Goal: Information Seeking & Learning: Find specific fact

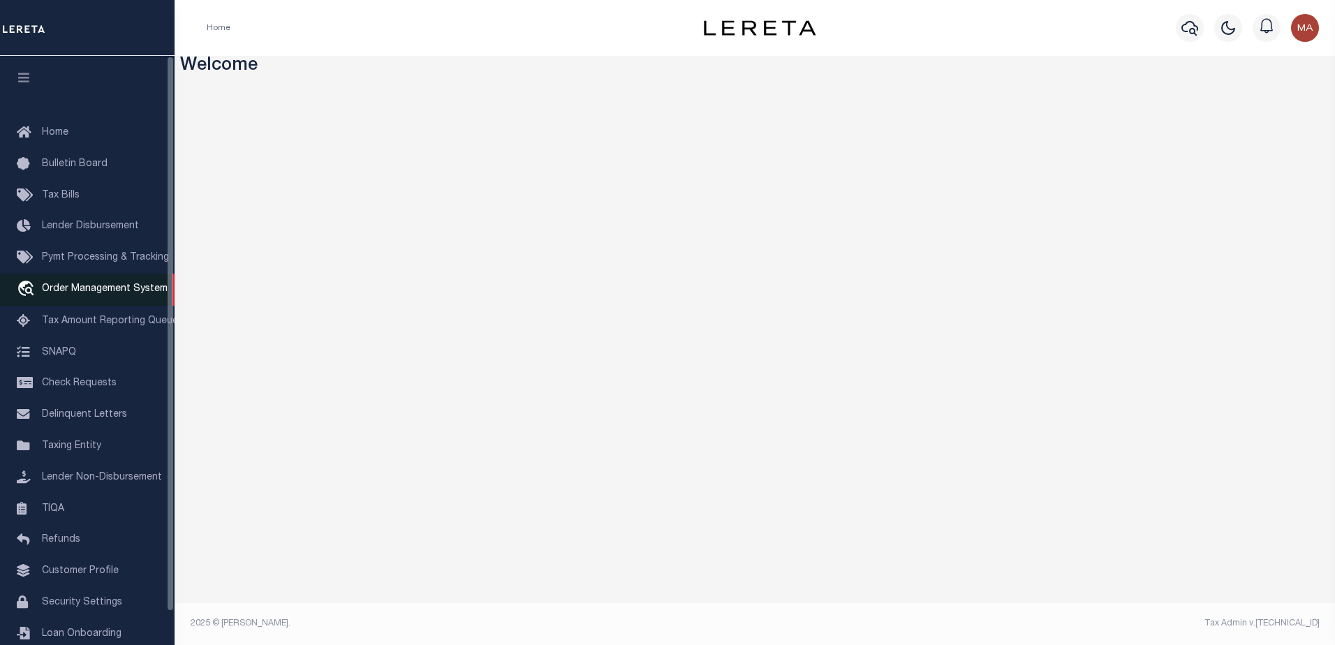
click at [94, 287] on span "Order Management System" at bounding box center [105, 289] width 126 height 10
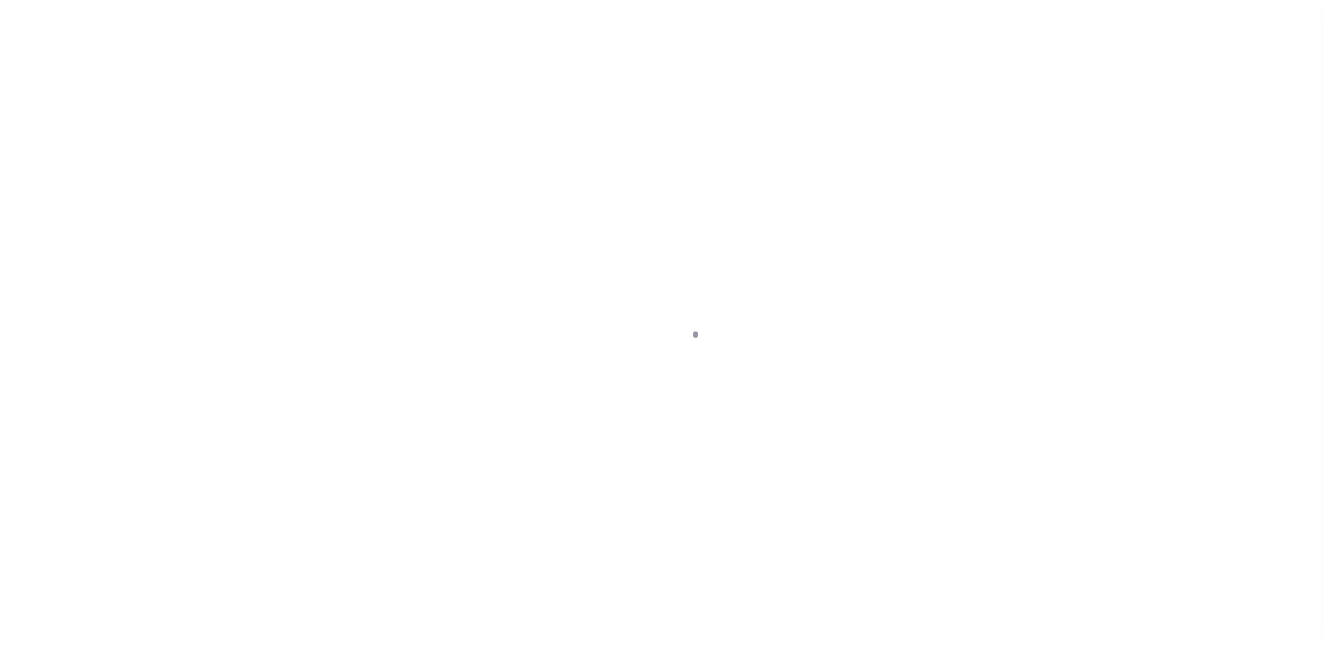
scroll to position [35, 0]
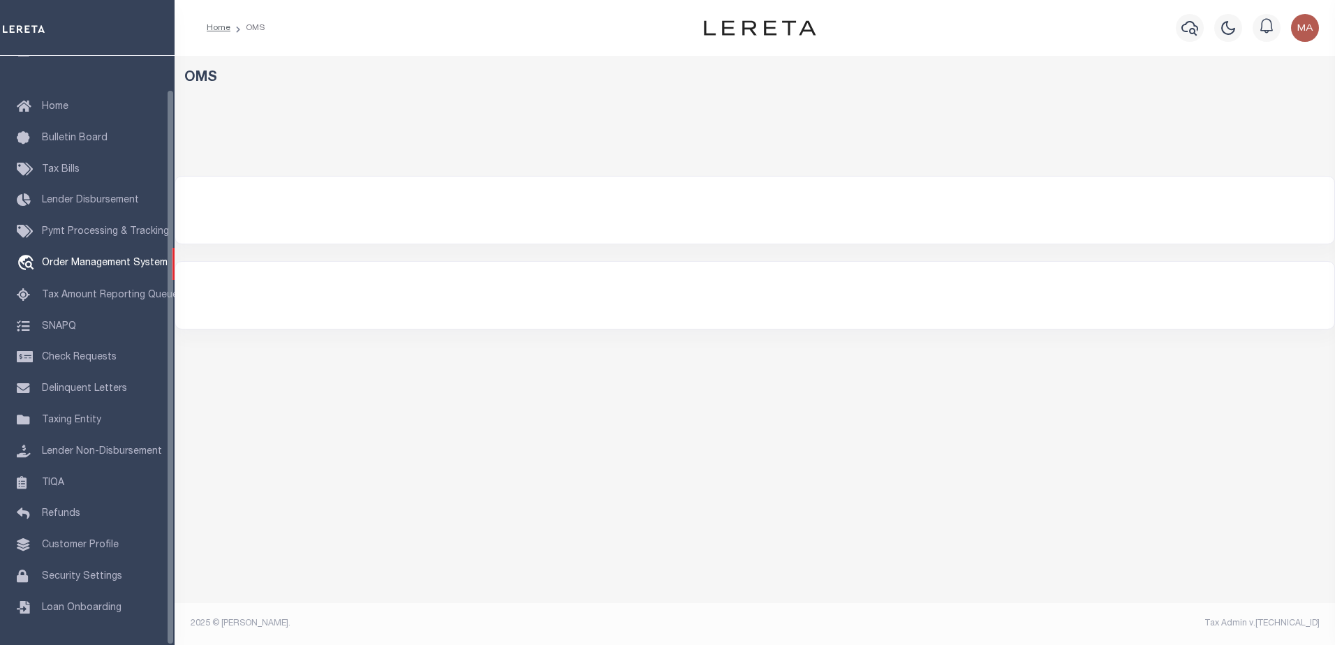
select select "200"
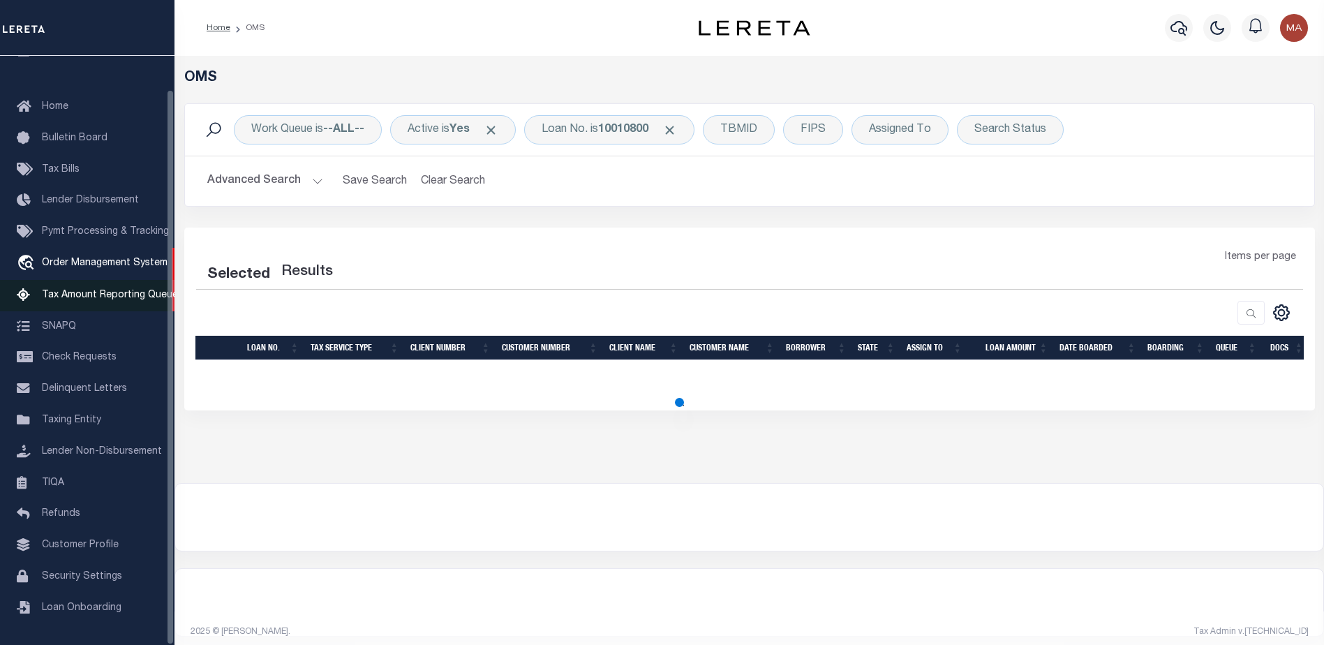
select select "200"
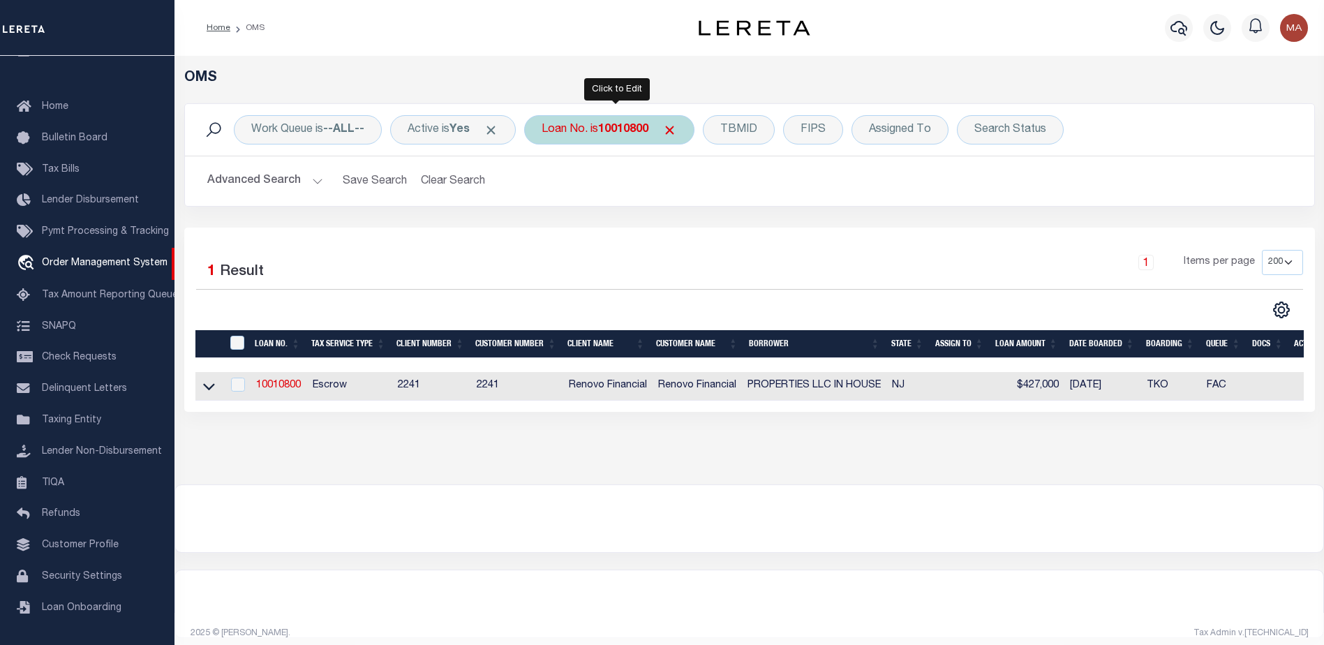
click at [604, 130] on div "Loan No. is 10010800" at bounding box center [609, 129] width 170 height 29
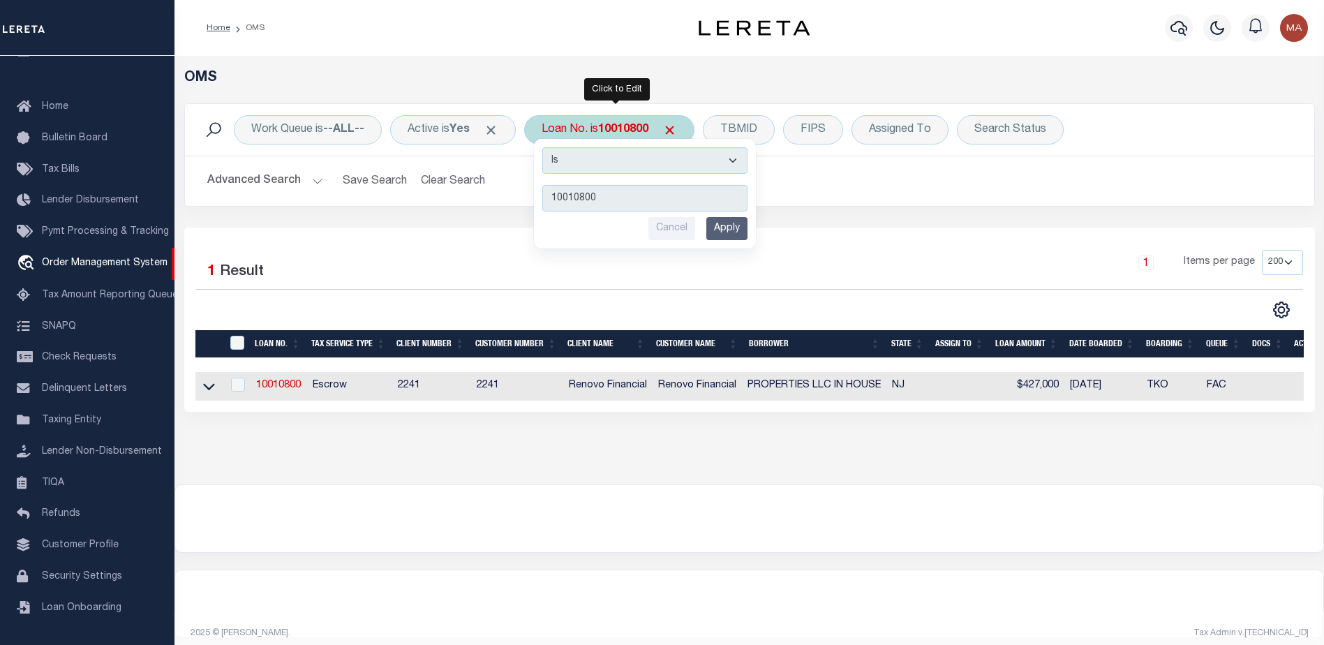
click at [618, 155] on select "Is Contains" at bounding box center [644, 160] width 205 height 27
click at [669, 228] on input "Cancel" at bounding box center [671, 228] width 47 height 23
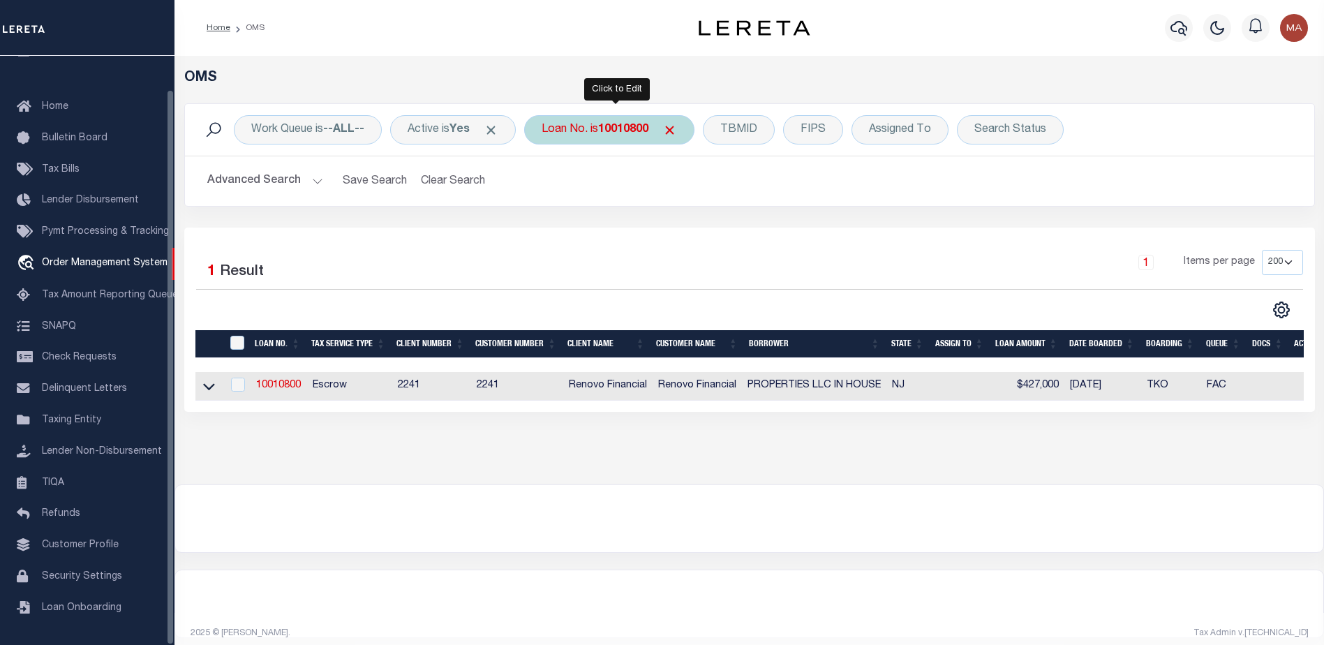
click at [593, 132] on div "Loan No. is 10010800" at bounding box center [609, 129] width 170 height 29
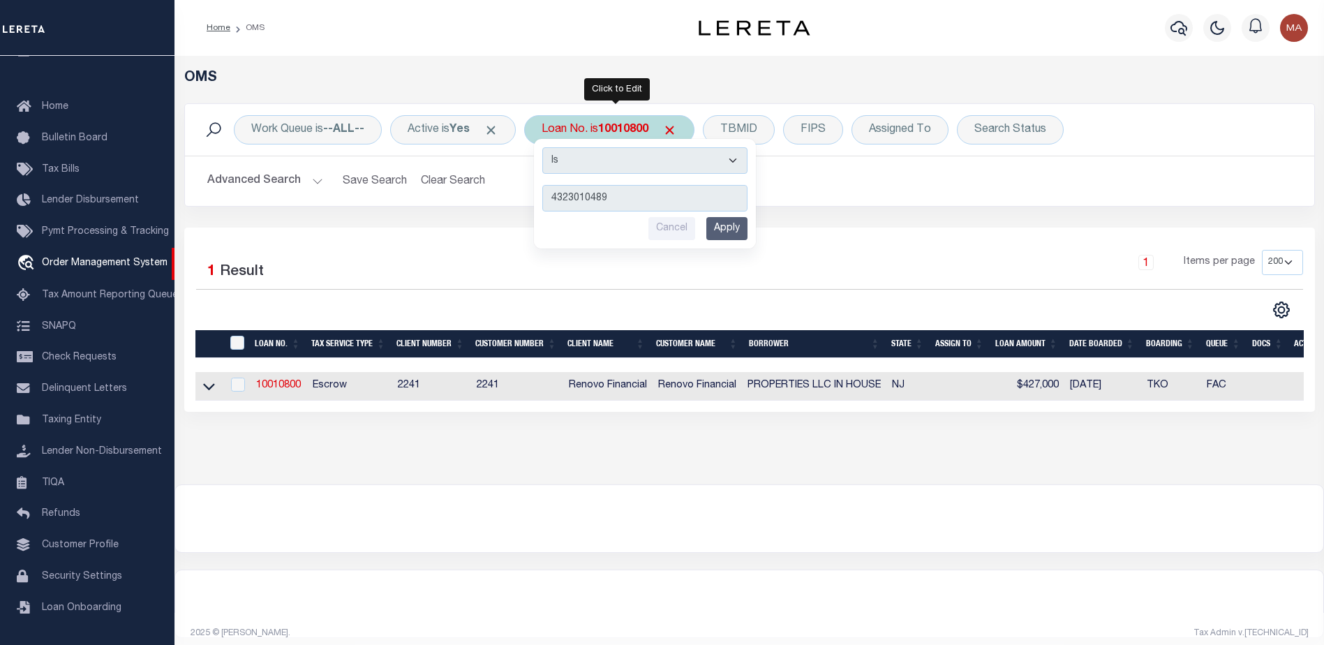
type input "4323010489"
click at [742, 237] on input "Apply" at bounding box center [726, 228] width 41 height 23
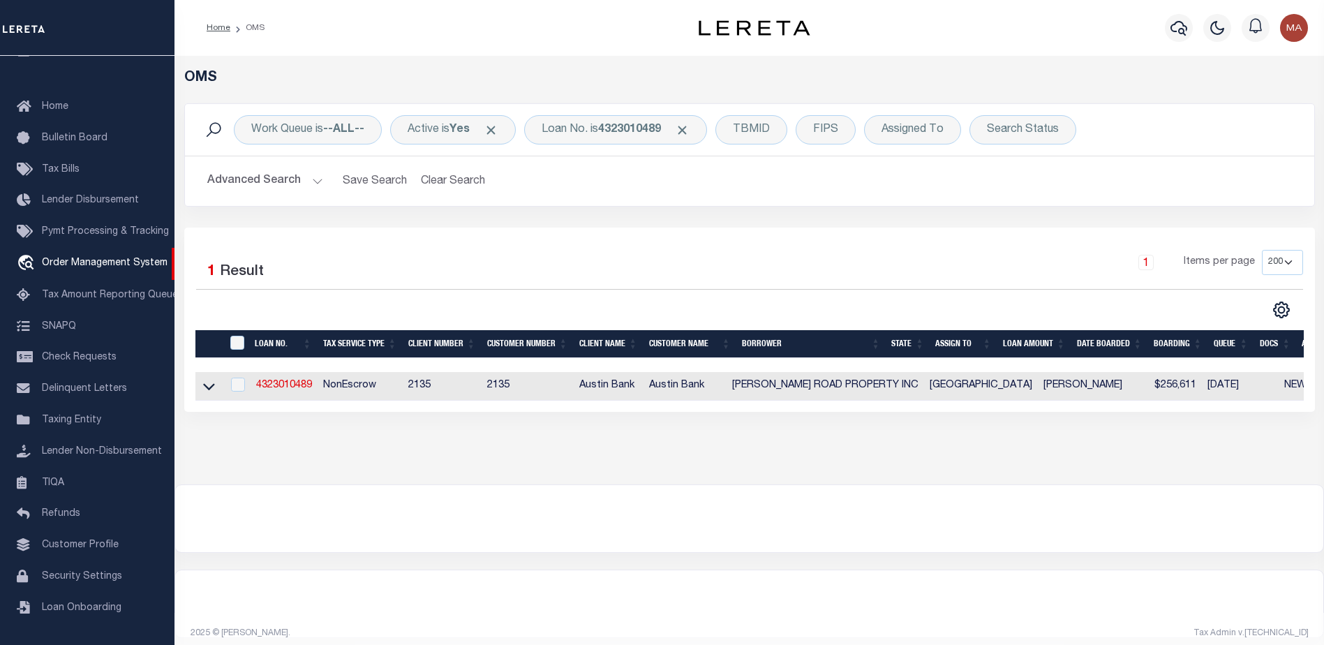
click at [286, 390] on link "4323010489" at bounding box center [284, 385] width 56 height 10
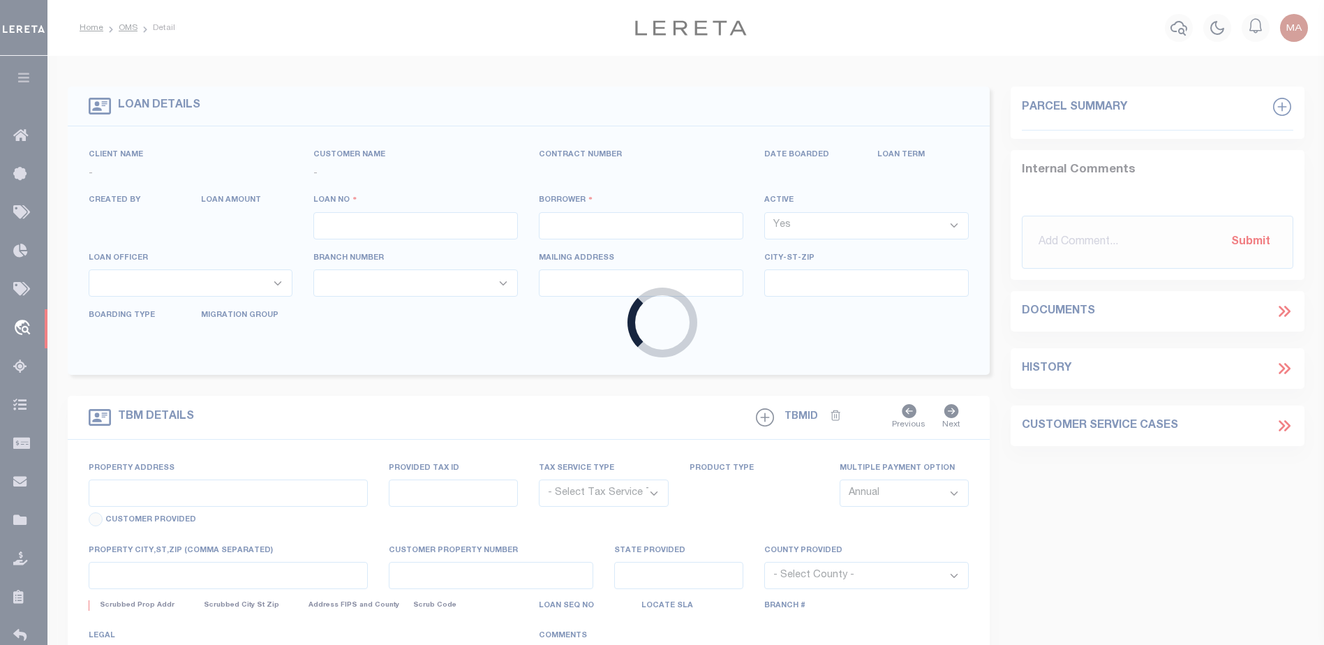
type input "4323010489"
type input "GARTH ROAD PROPERTY INC"
select select
type input "26830 KUYKENDAHL RD STE 300"
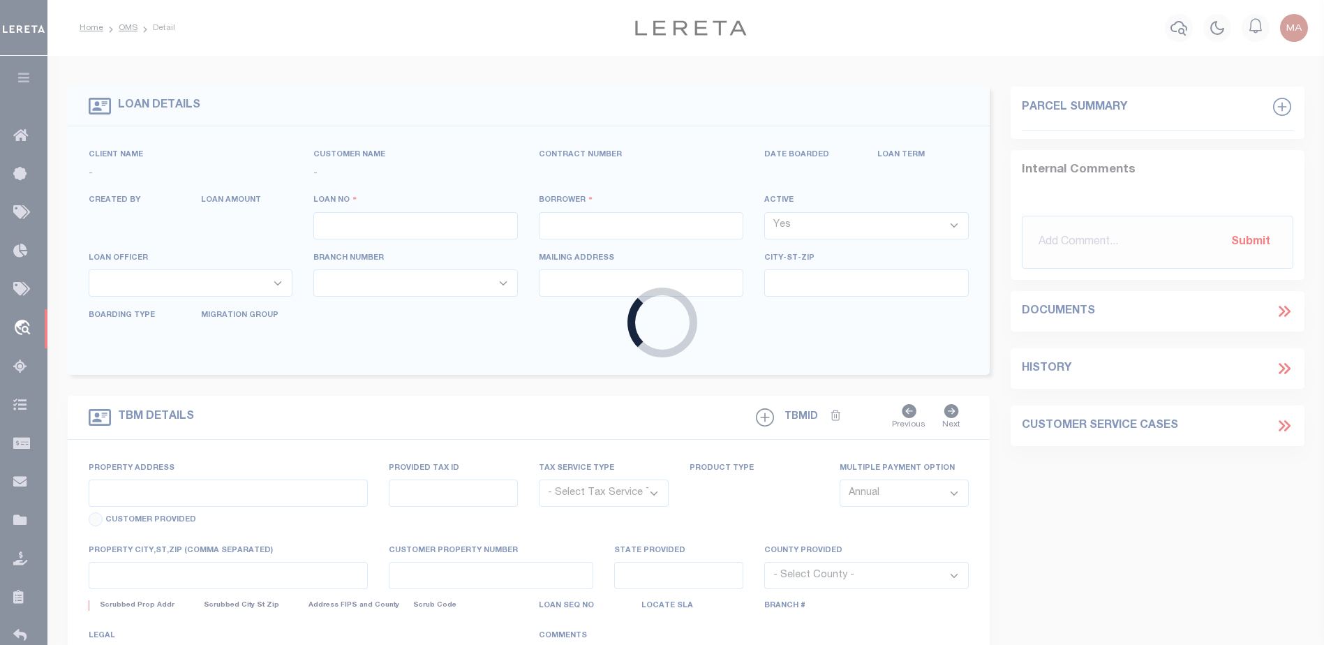
type input "TOMBALL, TX 77375-2464"
select select "NonEscrow"
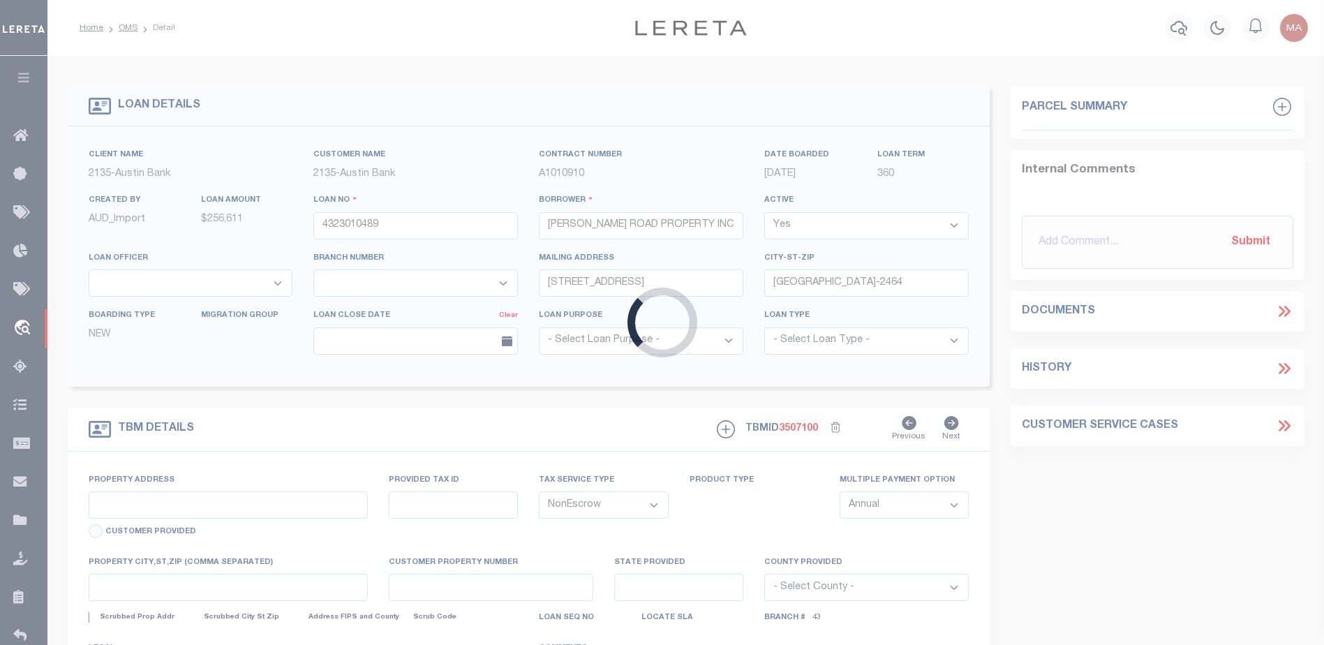
select select "43994"
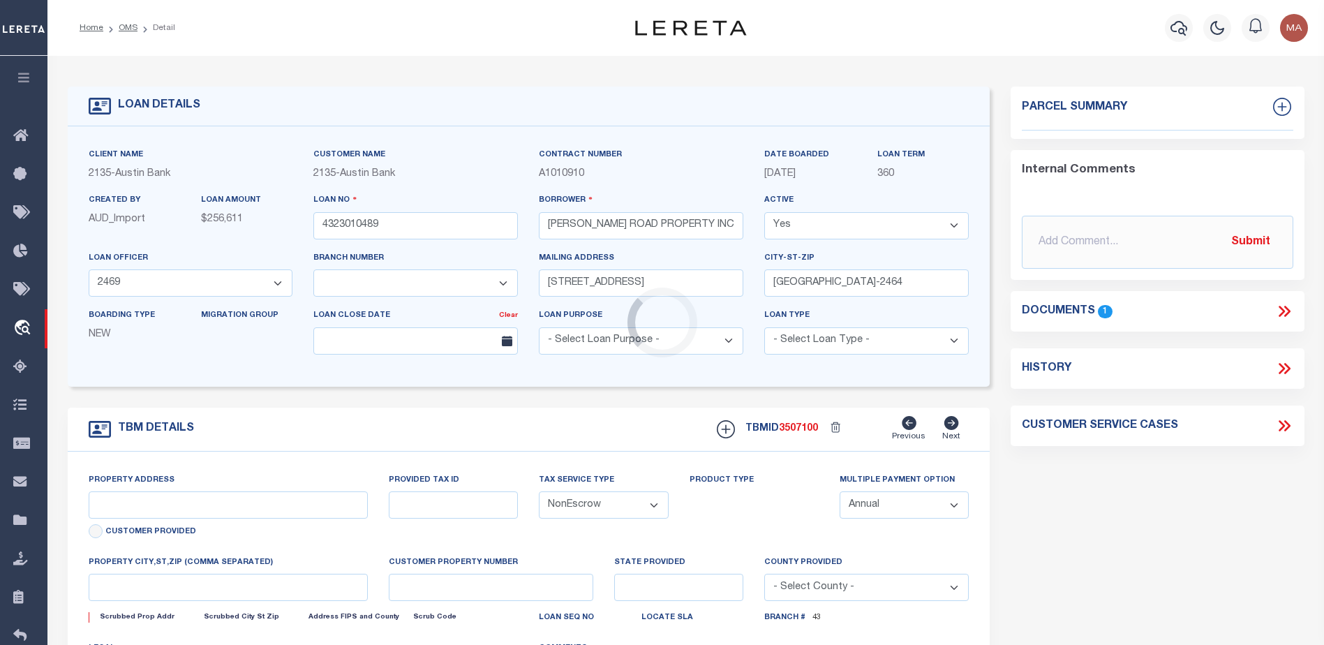
type input "5103 E WALLISVILLE RD"
select select
type input "BAYTOWN TX 77521"
type input "[GEOGRAPHIC_DATA]"
select select
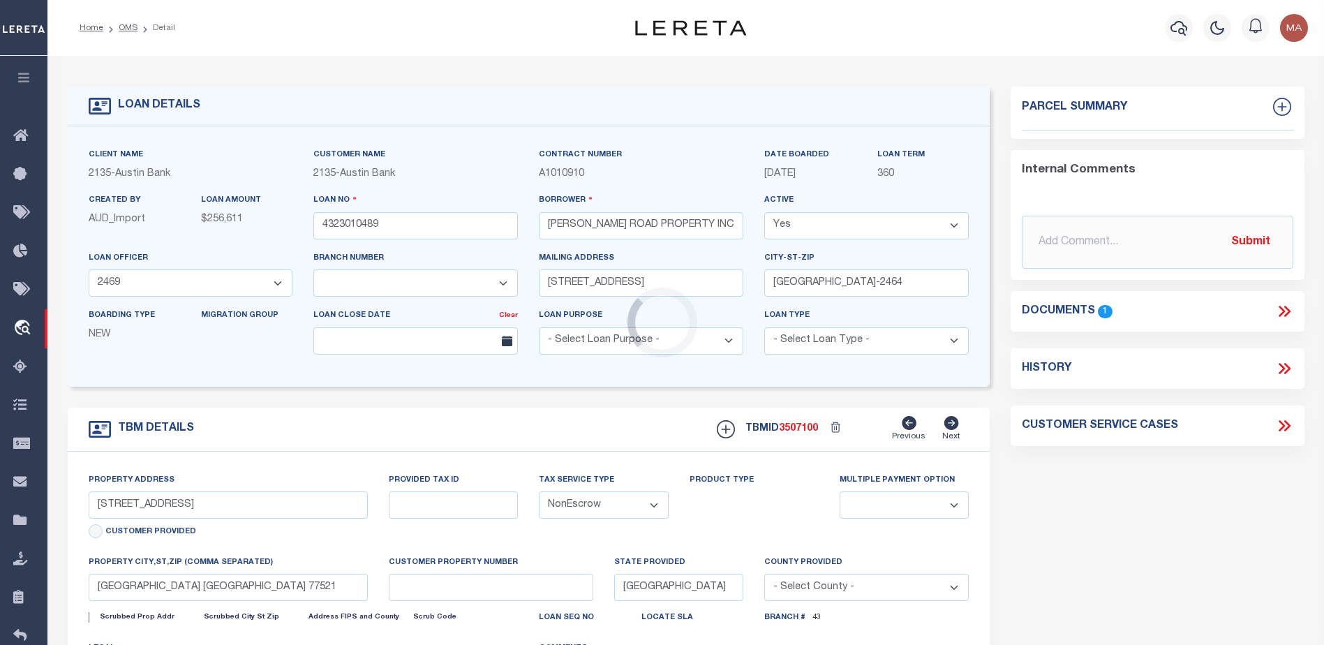
type textarea "(CP) DT 2.1131 AC GEORGE ELLIS LEAGUE A-21"
select select "4848"
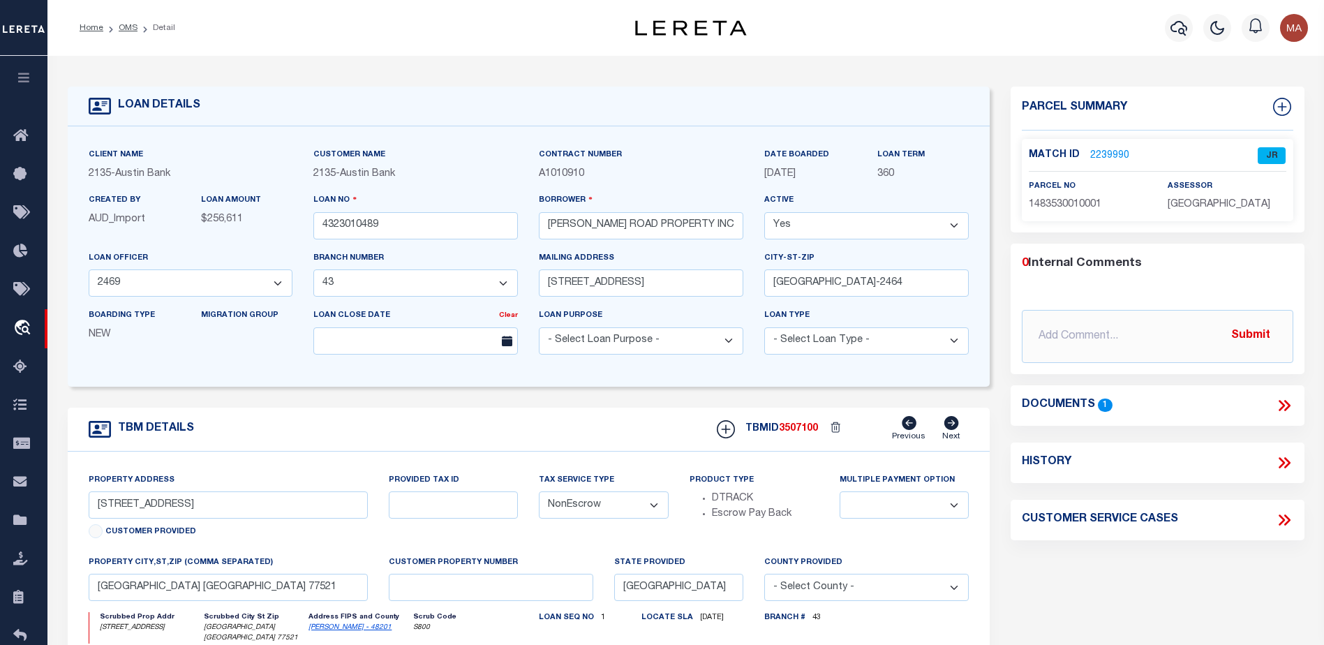
click at [1096, 151] on link "2239990" at bounding box center [1109, 156] width 39 height 15
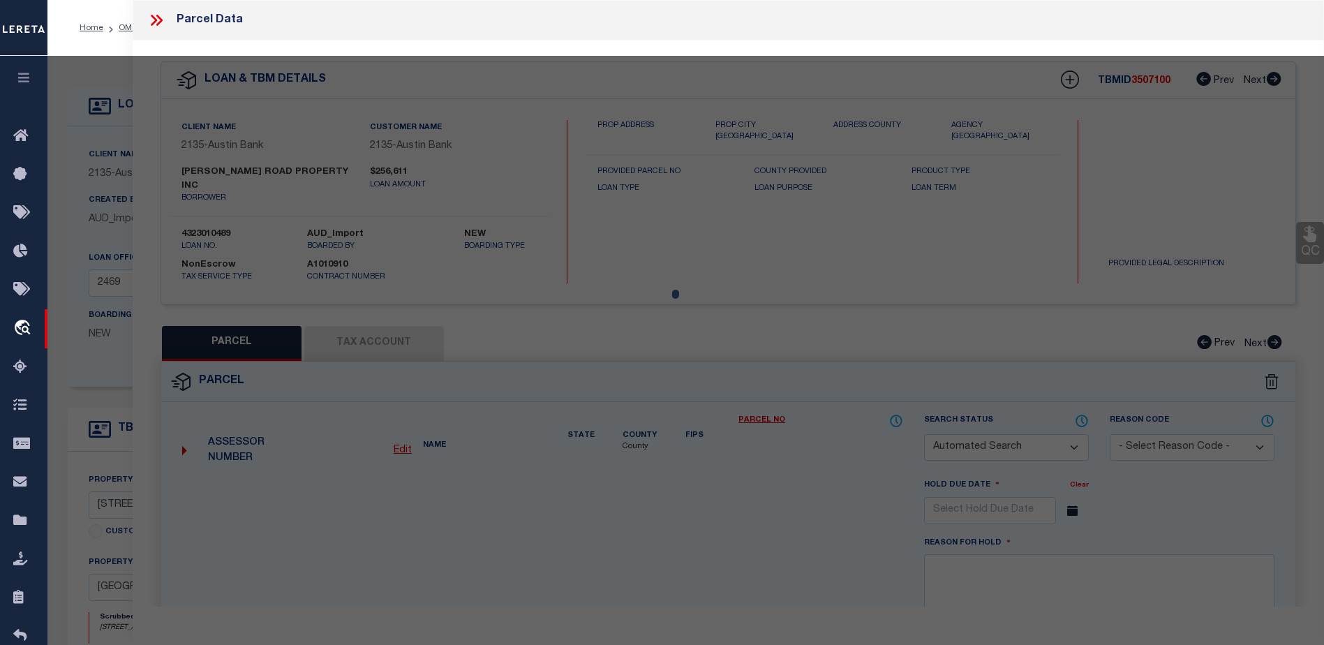
checkbox input "false"
select select "JR"
type input "GARTH ROAD PROPERTY INC"
select select "AGW"
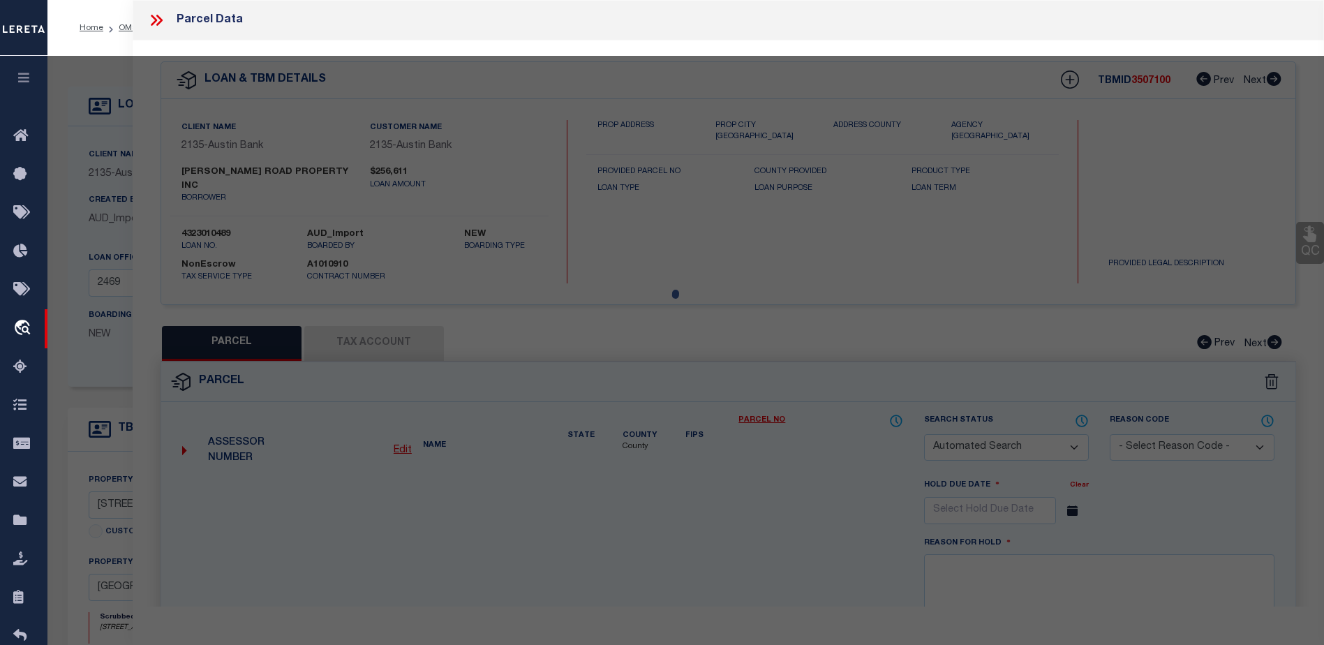
select select "LEG"
type input "8500 GARTH RD"
type input "BAYTOWN, TX 77521"
type textarea "LT 1 BLK 1 WALLISVILLE CENTER"
type textarea "Jurisdiction missing - GOOSE CREEK CISD"
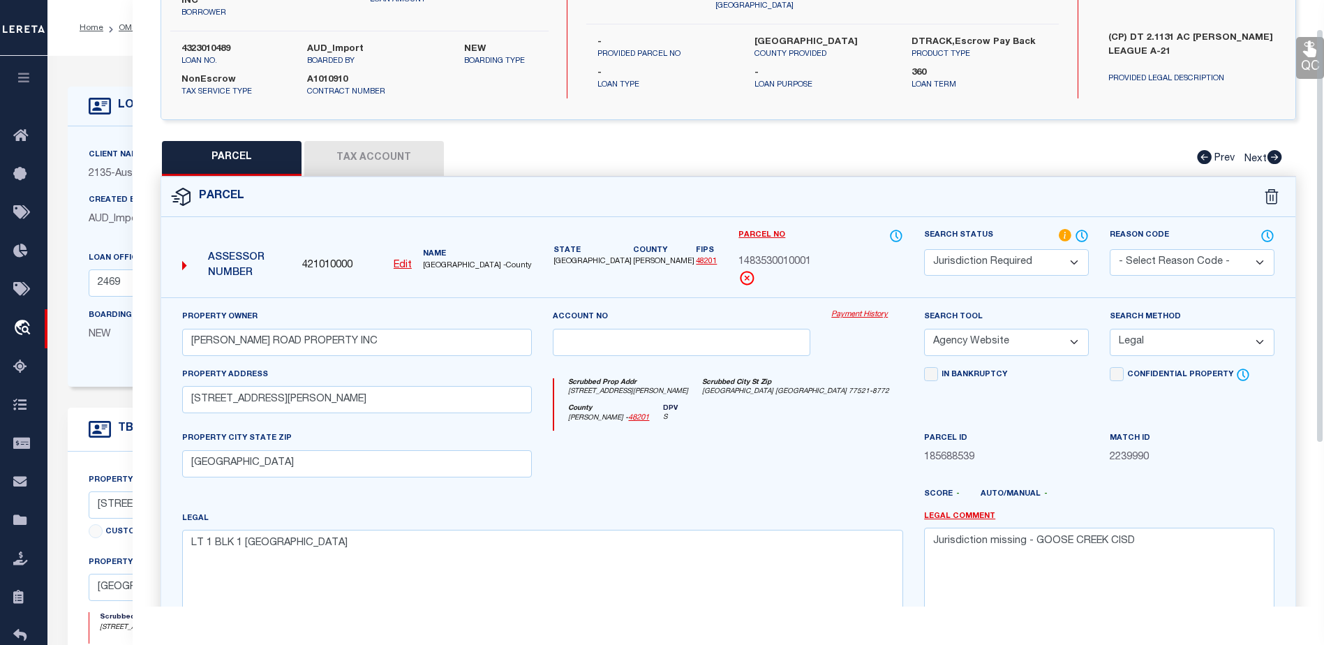
scroll to position [209, 0]
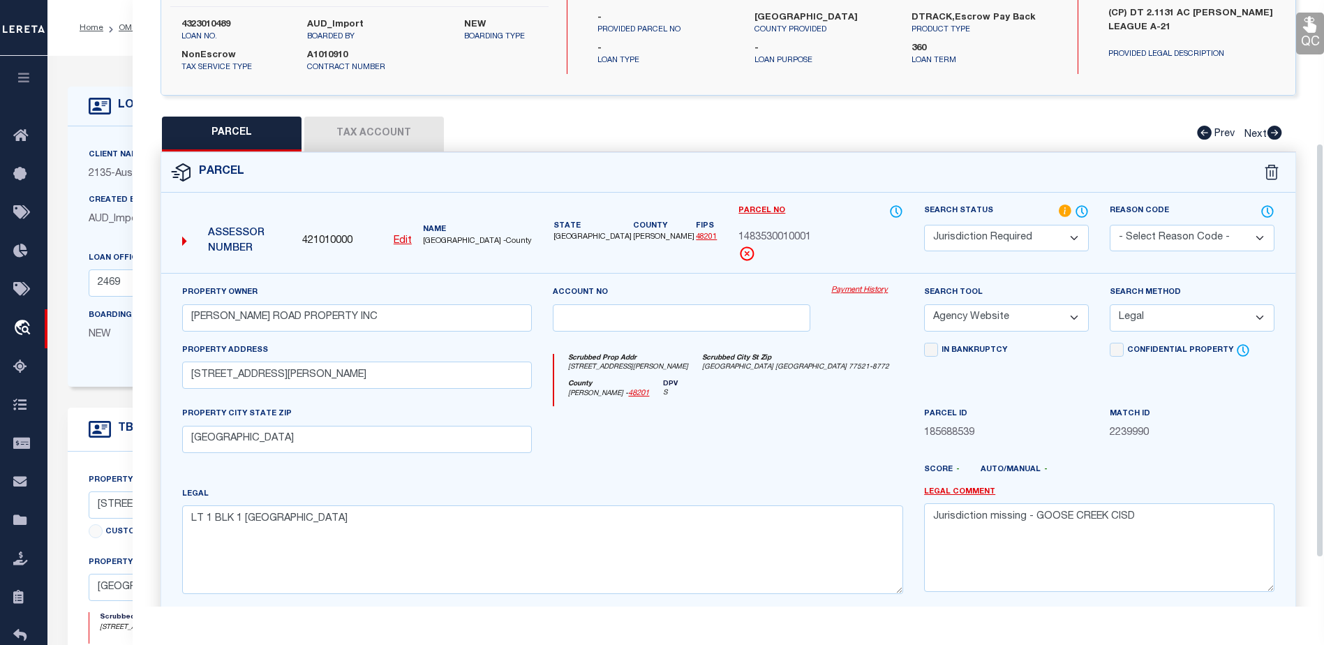
click at [391, 117] on button "Tax Account" at bounding box center [374, 134] width 140 height 35
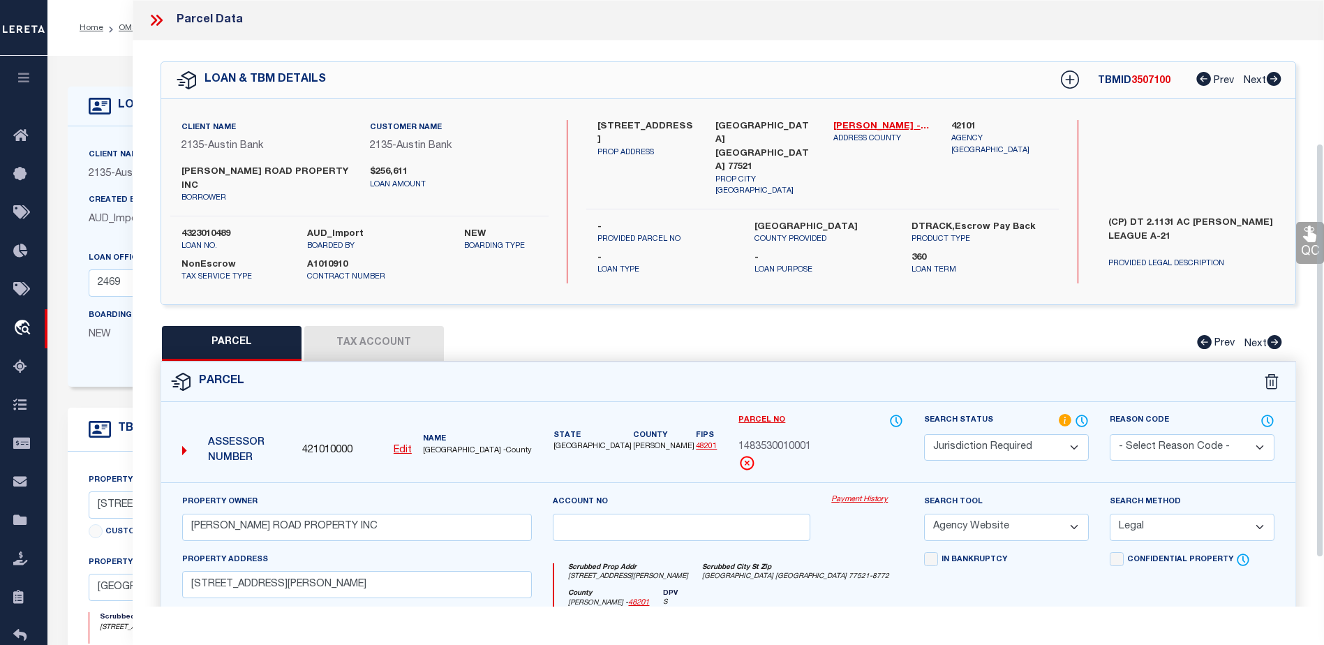
select select "100"
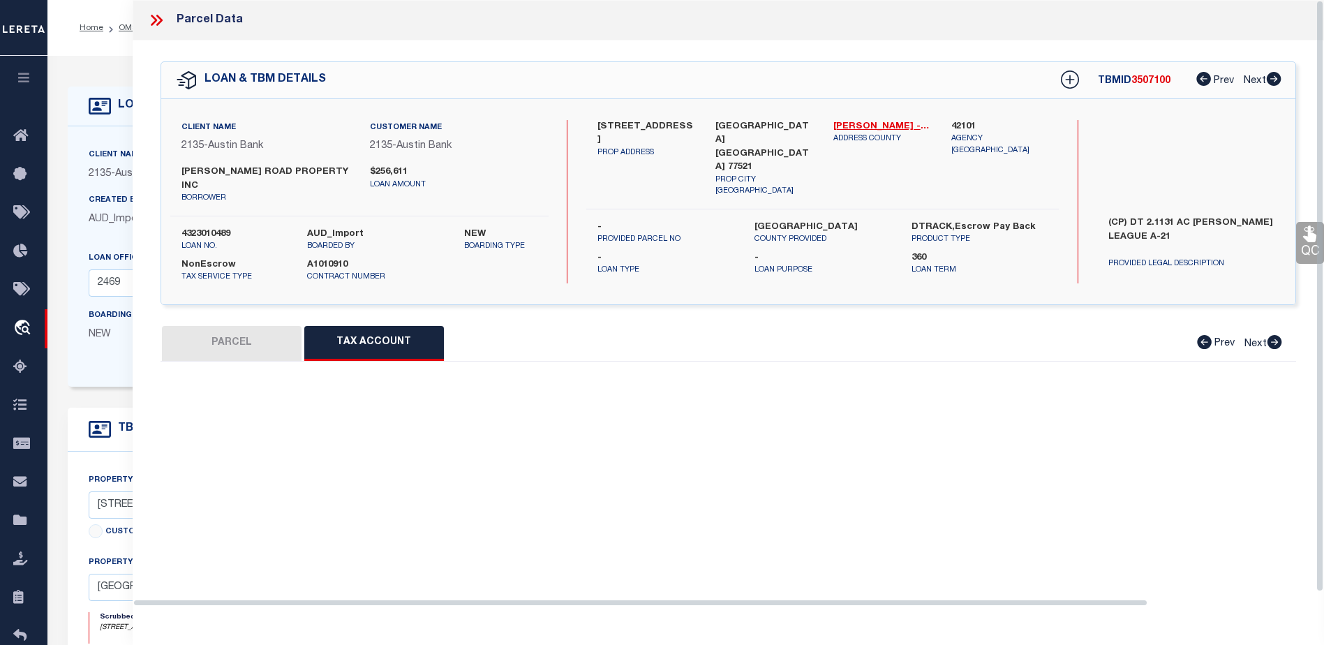
select select "100"
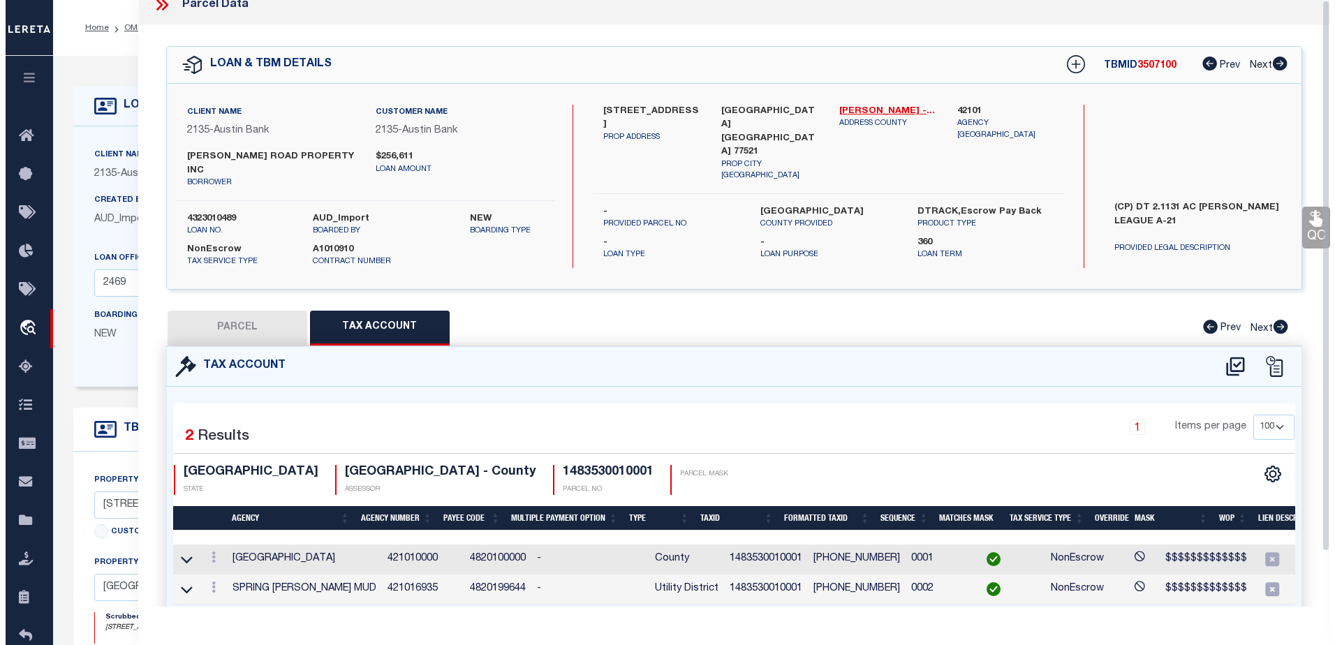
scroll to position [60, 0]
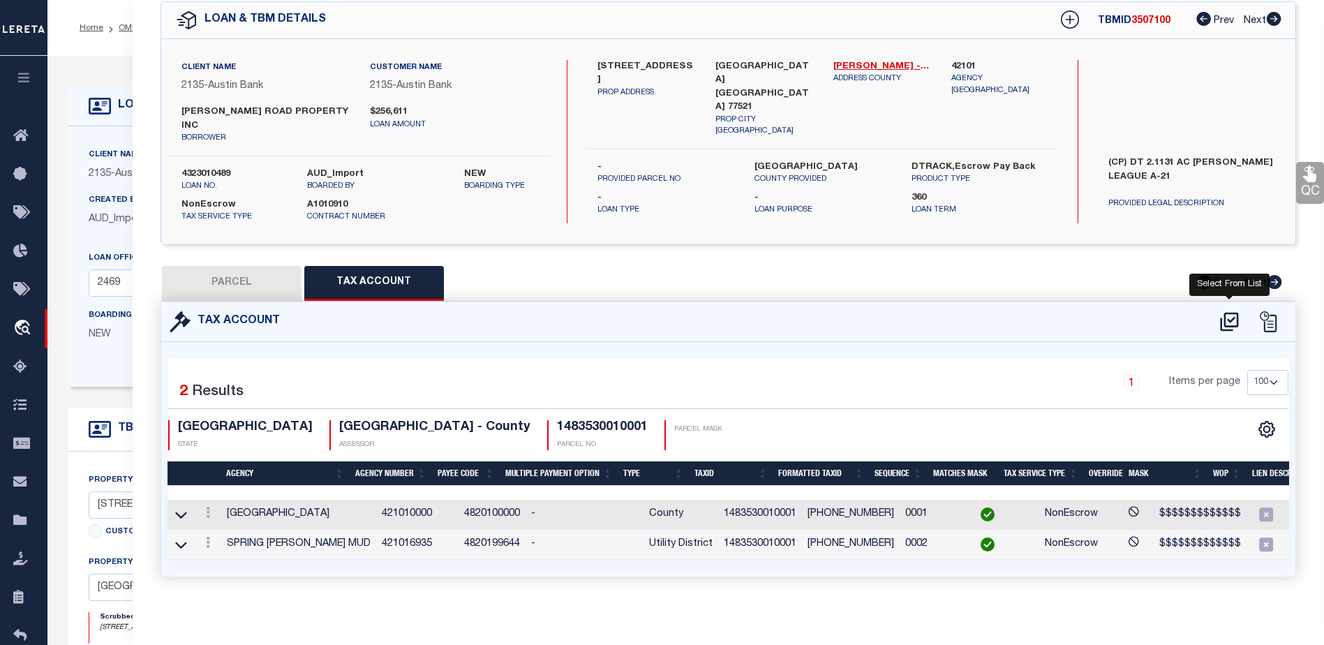
click at [1225, 312] on icon at bounding box center [1229, 321] width 18 height 19
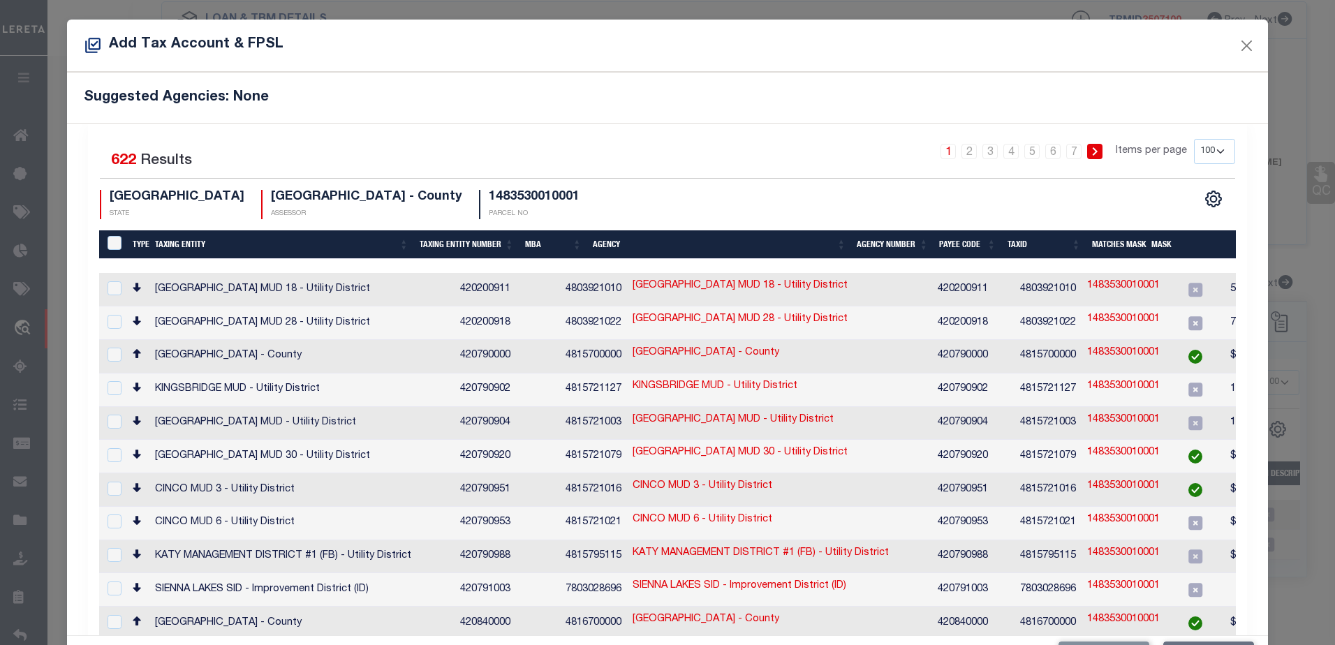
scroll to position [0, 0]
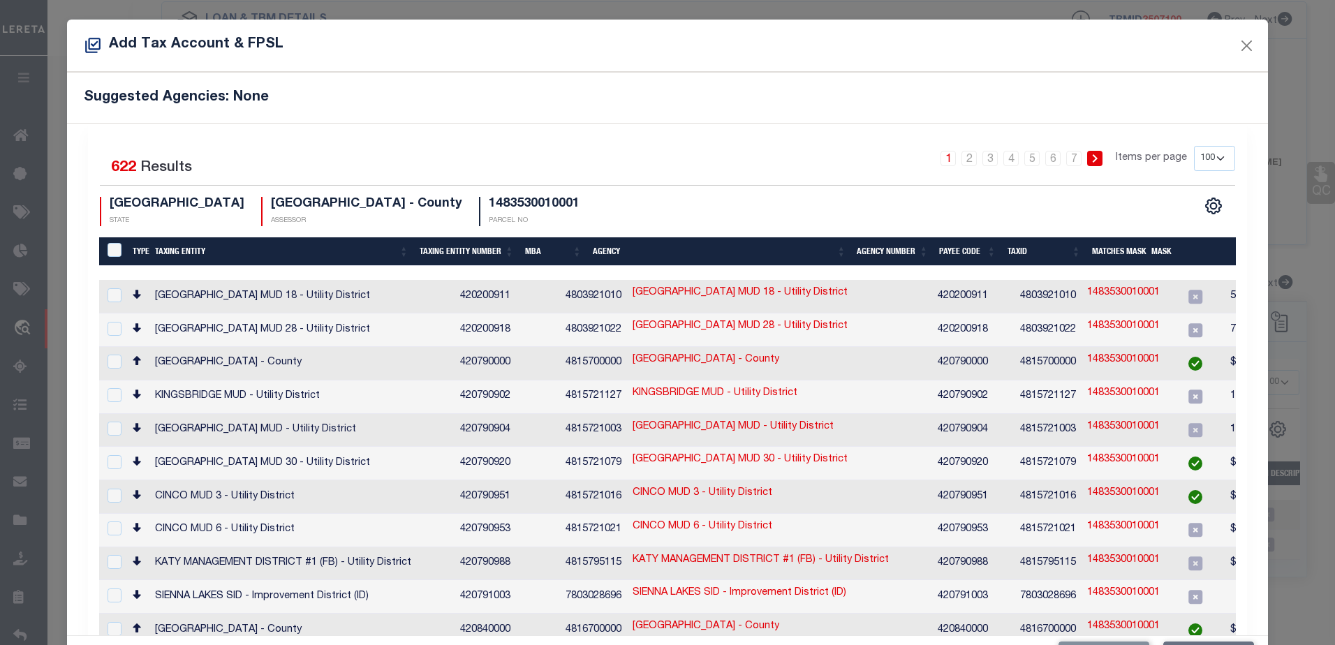
click at [1207, 165] on select "10 25 50 100 200" at bounding box center [1214, 158] width 41 height 25
select select "200"
click at [1194, 146] on select "10 25 50 100 200" at bounding box center [1214, 158] width 41 height 25
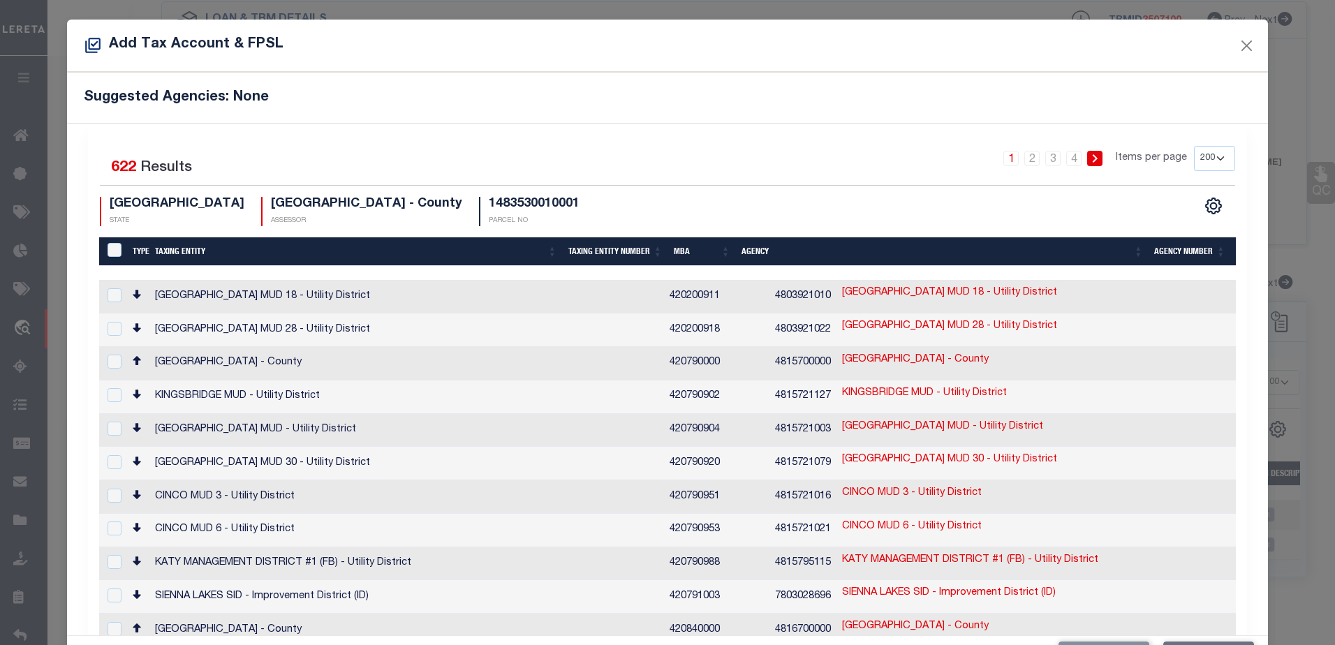
scroll to position [52, 0]
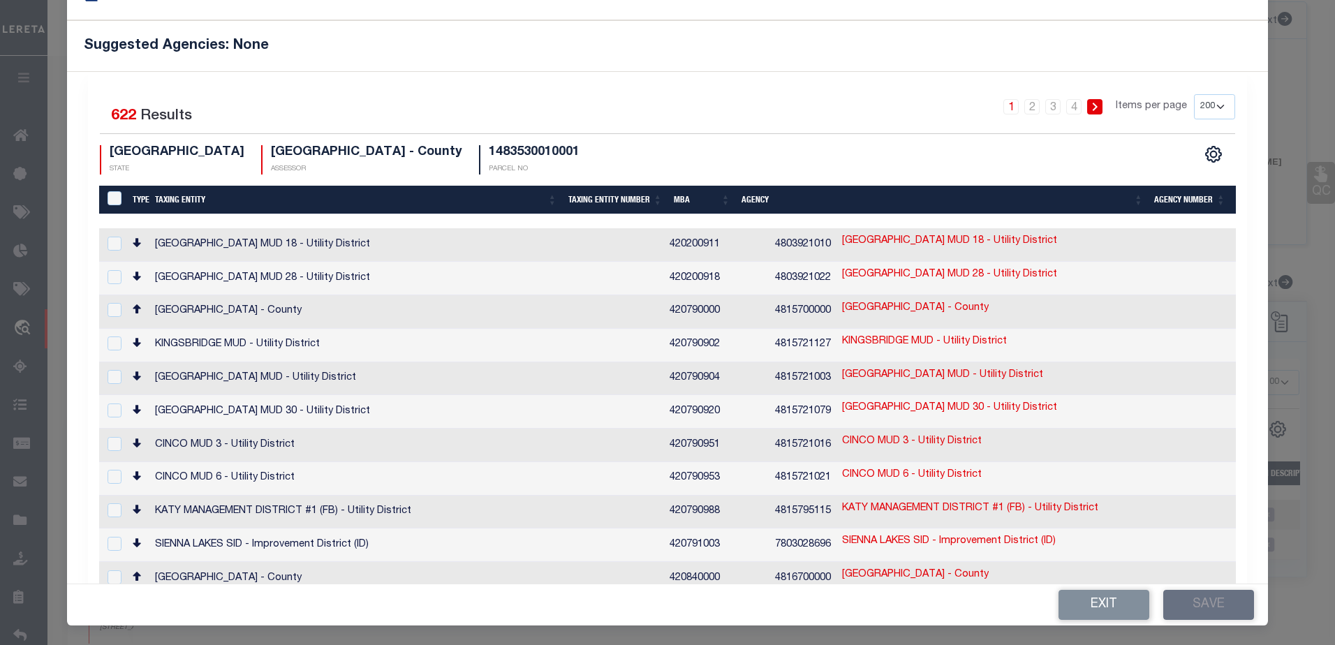
click at [656, 198] on th "Taxing Entity Number" at bounding box center [615, 200] width 105 height 29
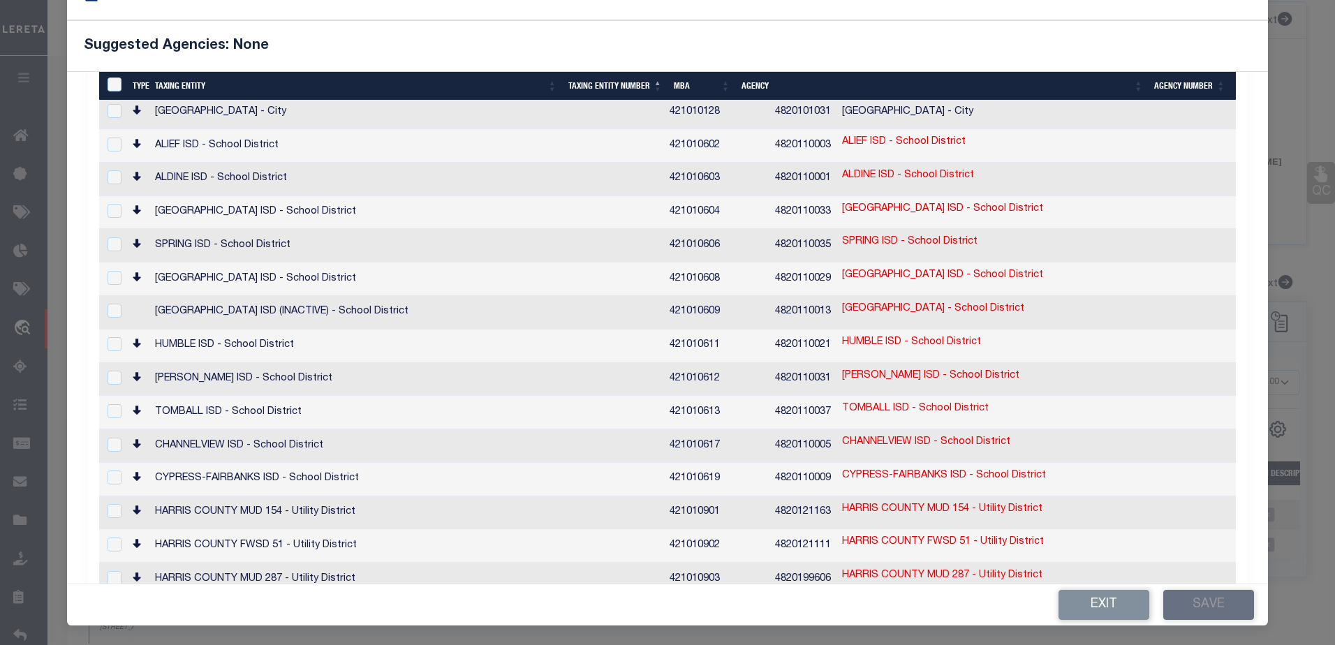
scroll to position [489, 0]
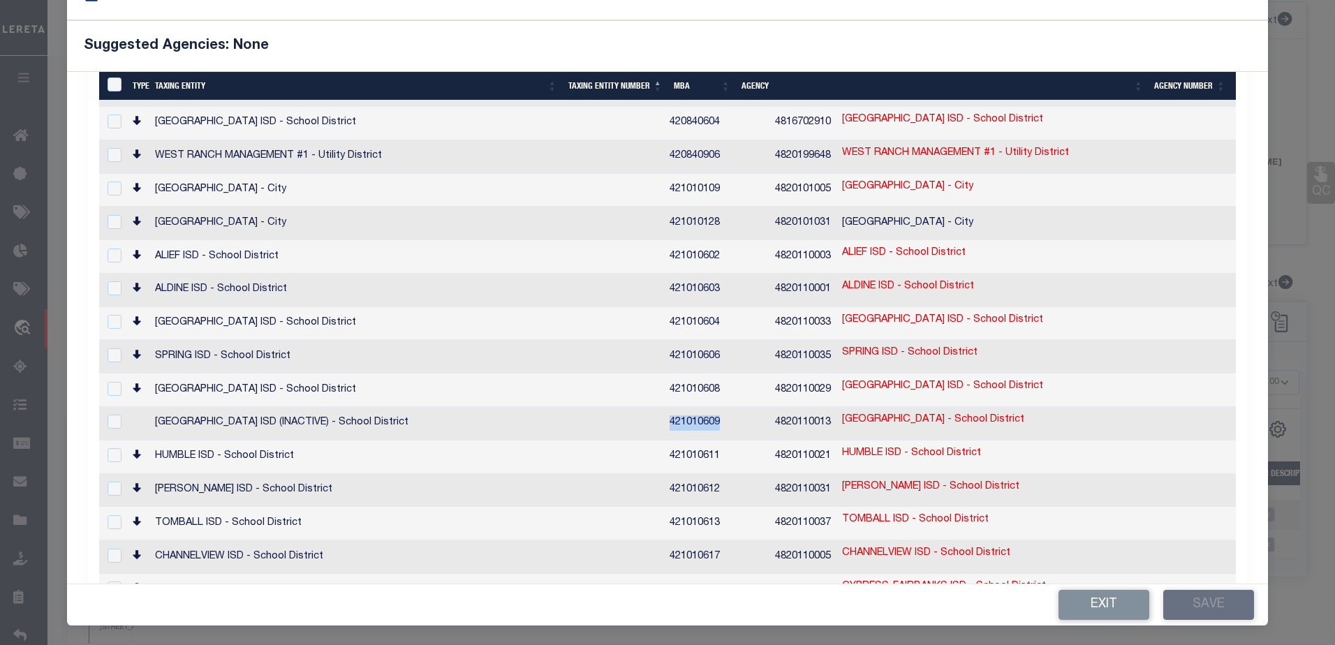
drag, startPoint x: 623, startPoint y: 382, endPoint x: 570, endPoint y: 384, distance: 52.4
click at [664, 407] on td "421010609" at bounding box center [716, 424] width 105 height 34
checkbox input "true"
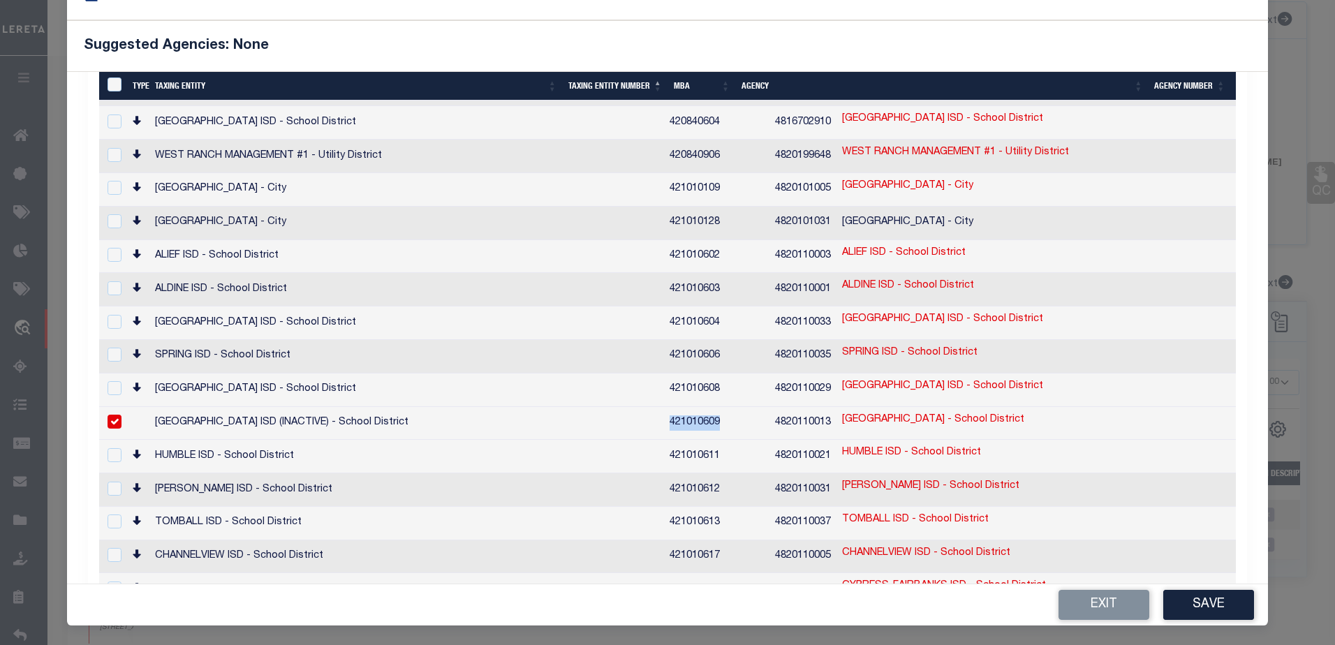
copy td "421010609"
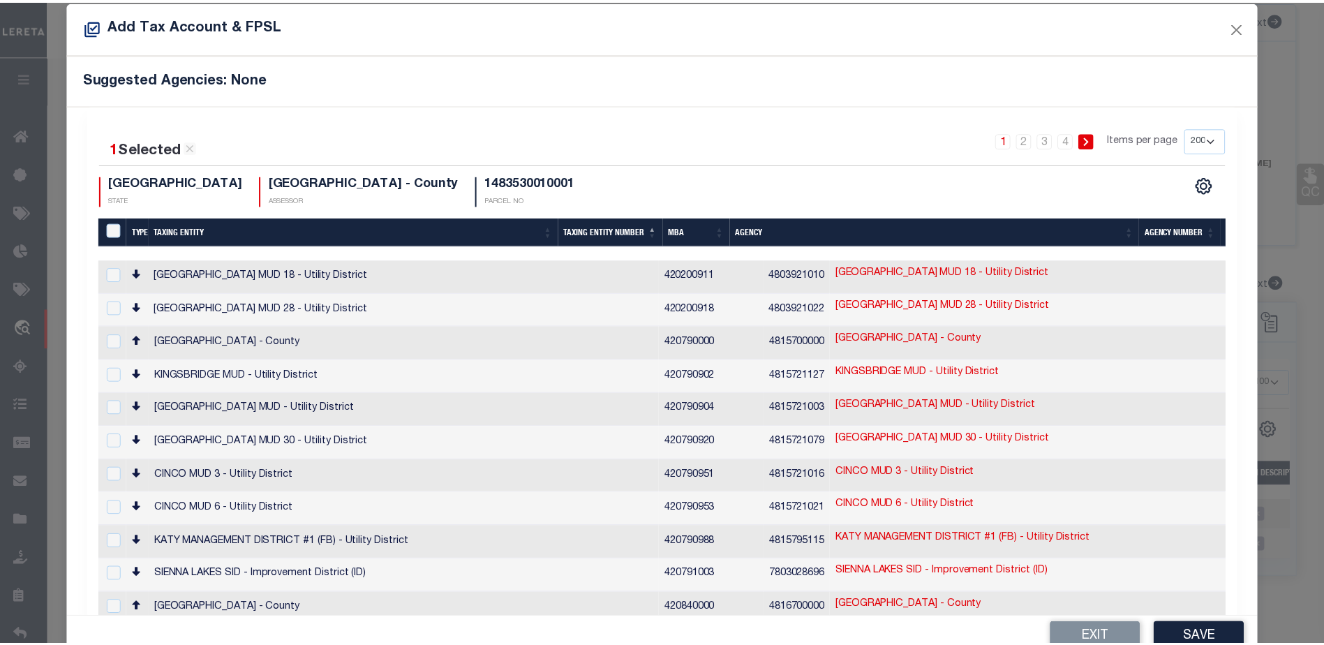
scroll to position [0, 0]
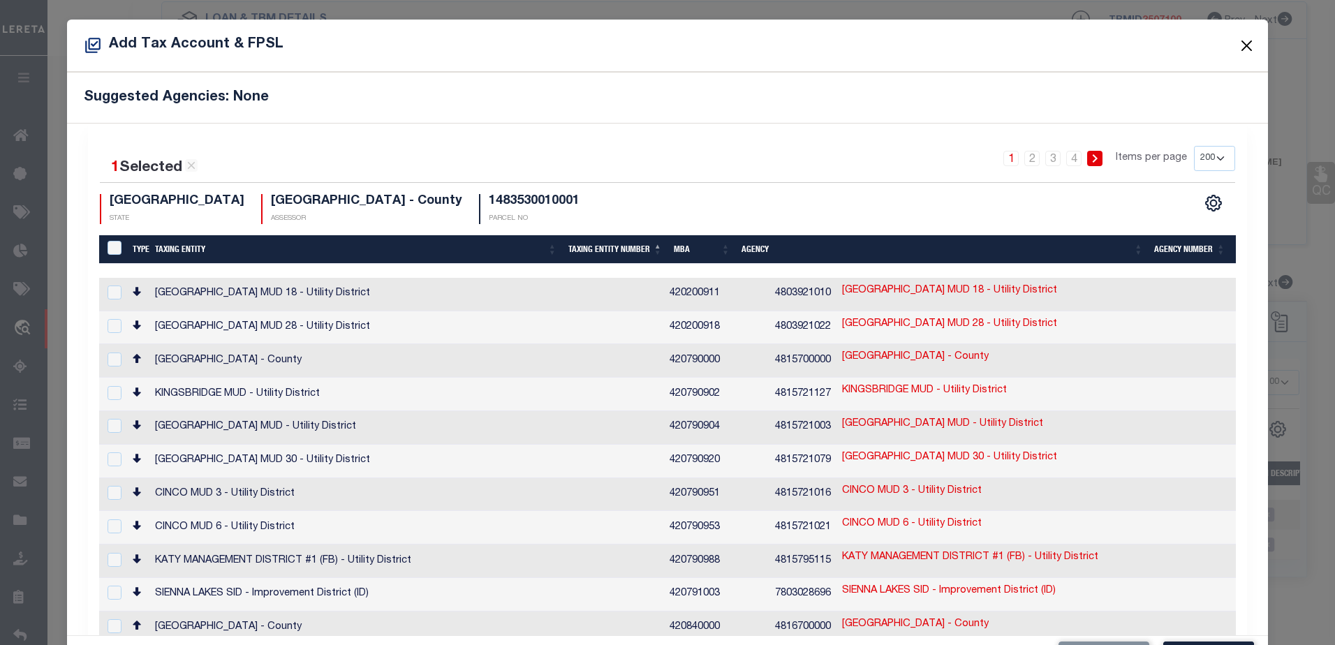
click at [1237, 45] on button "Close" at bounding box center [1246, 45] width 18 height 18
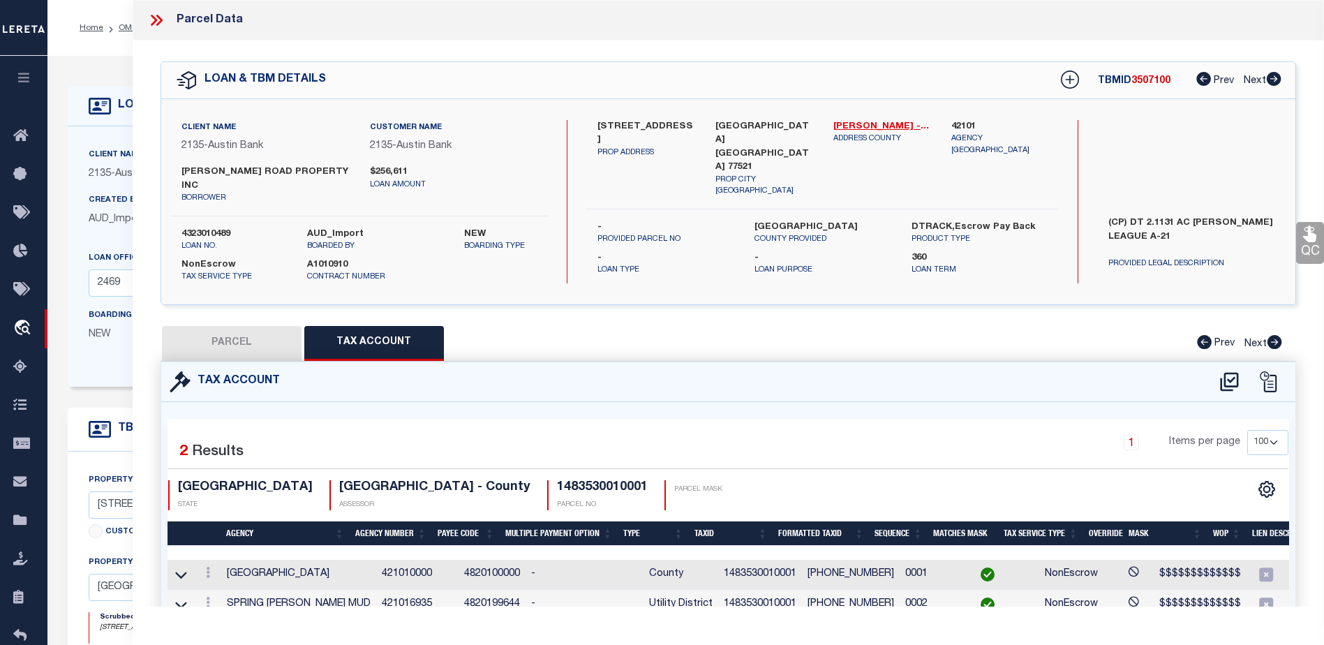
click at [157, 20] on icon at bounding box center [154, 20] width 6 height 11
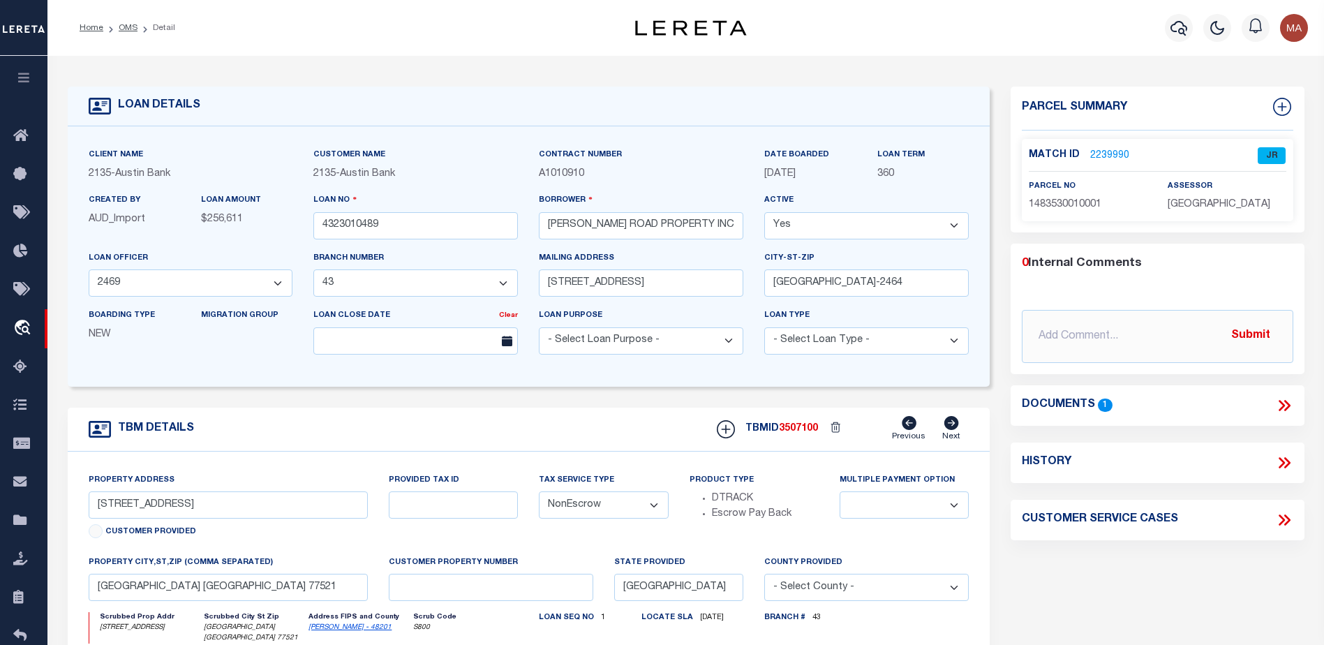
drag, startPoint x: 1134, startPoint y: 154, endPoint x: 1100, endPoint y: 154, distance: 33.5
click at [1100, 154] on div "Match ID 2239990" at bounding box center [1088, 155] width 118 height 15
drag, startPoint x: 1085, startPoint y: 154, endPoint x: 1116, endPoint y: 152, distance: 30.1
click at [1116, 152] on div "Match ID 2239990" at bounding box center [1088, 155] width 118 height 15
drag, startPoint x: 1110, startPoint y: 156, endPoint x: 1174, endPoint y: 143, distance: 65.4
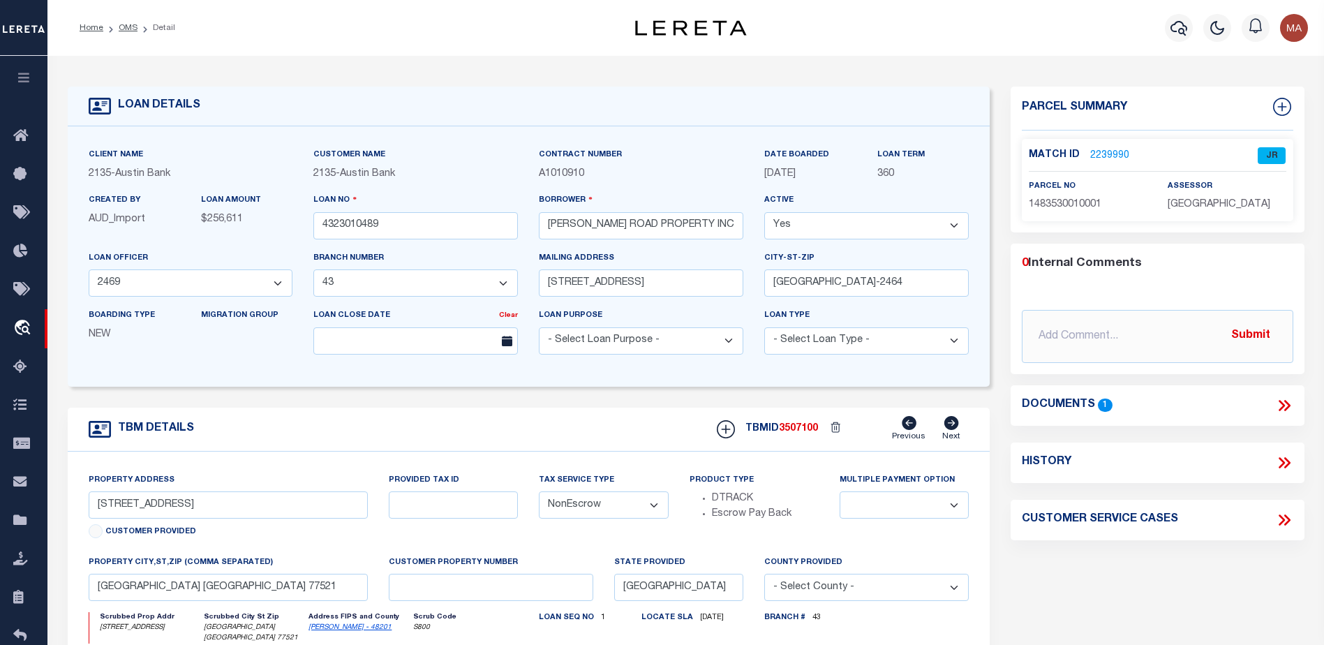
click at [1174, 143] on div "Match ID 2239990 JR parcel no 1483530010001 assessor" at bounding box center [1158, 180] width 272 height 82
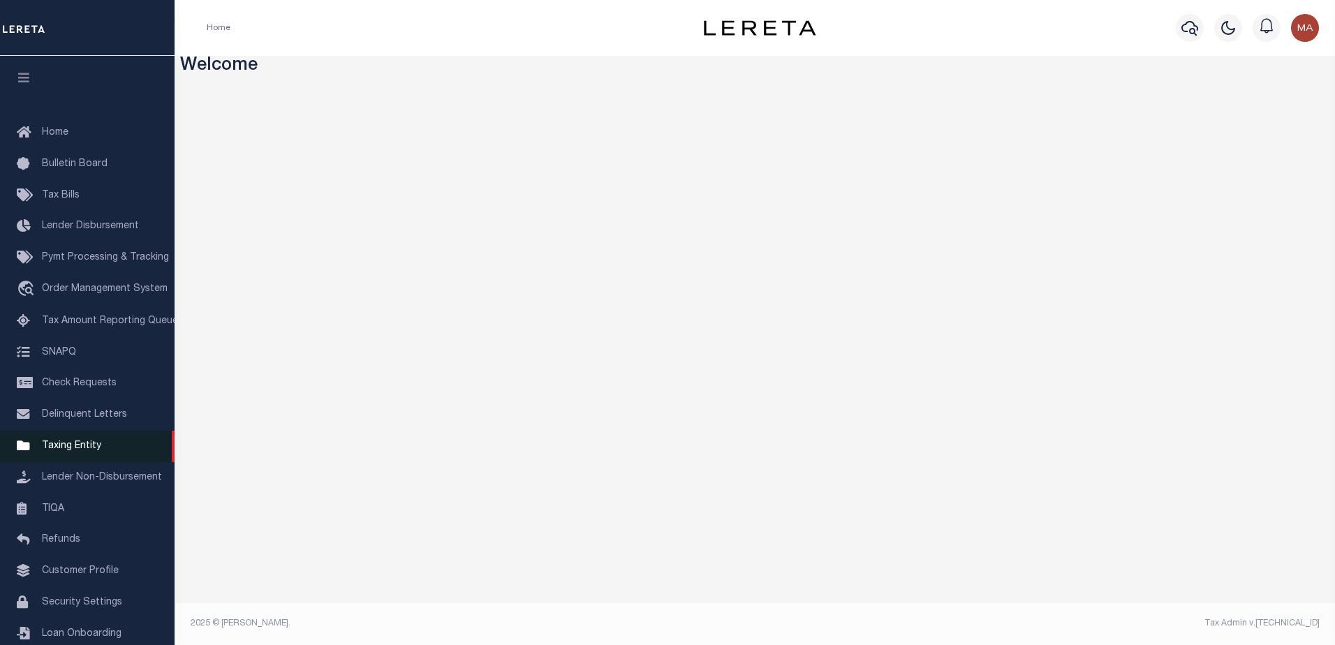
click at [67, 451] on span "Taxing Entity" at bounding box center [71, 446] width 59 height 10
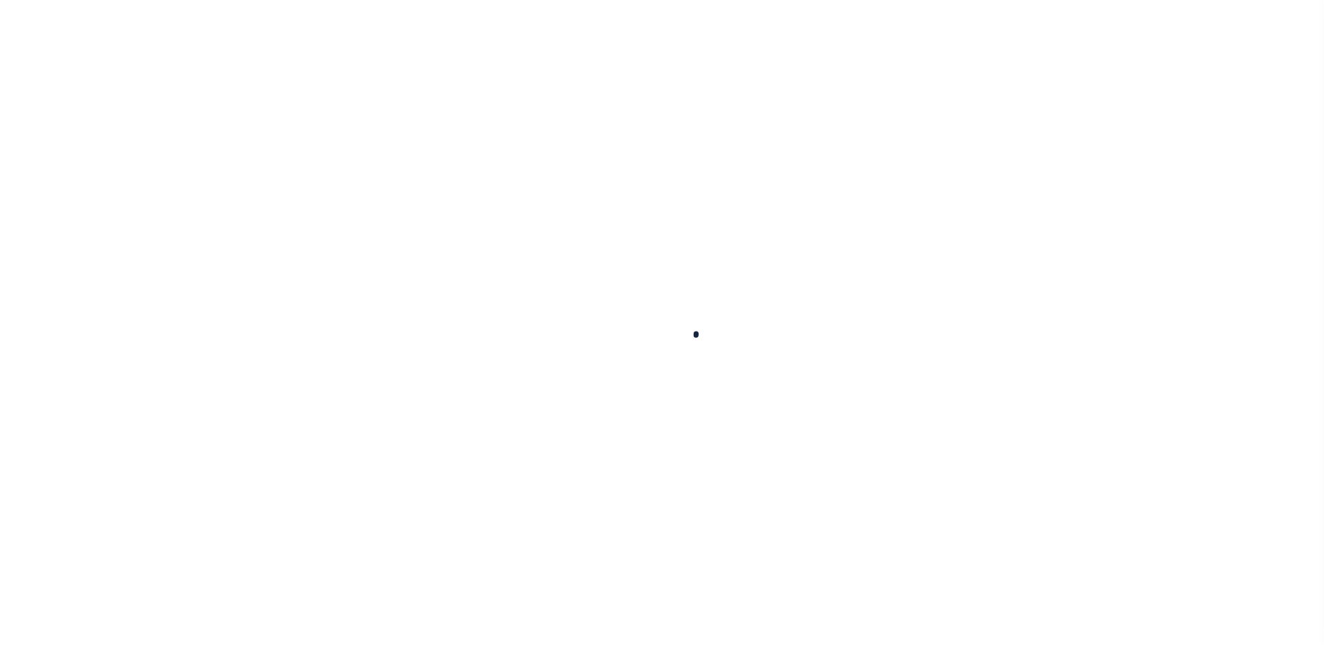
select select
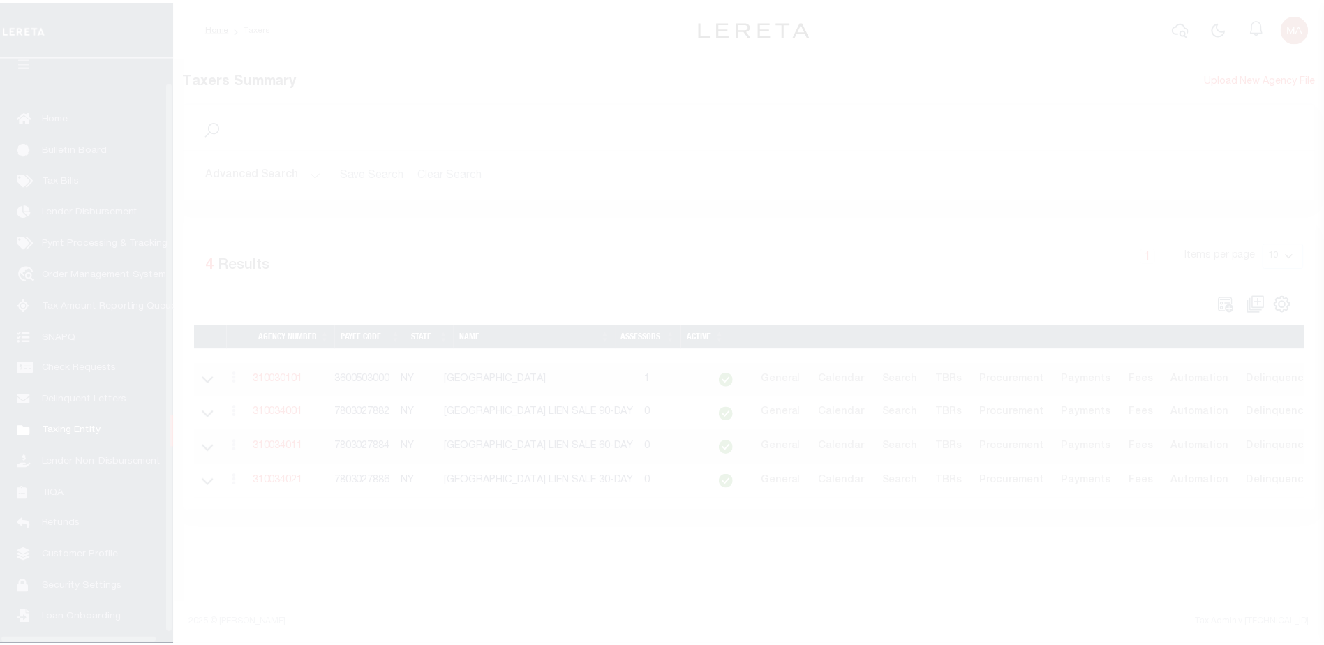
scroll to position [35, 0]
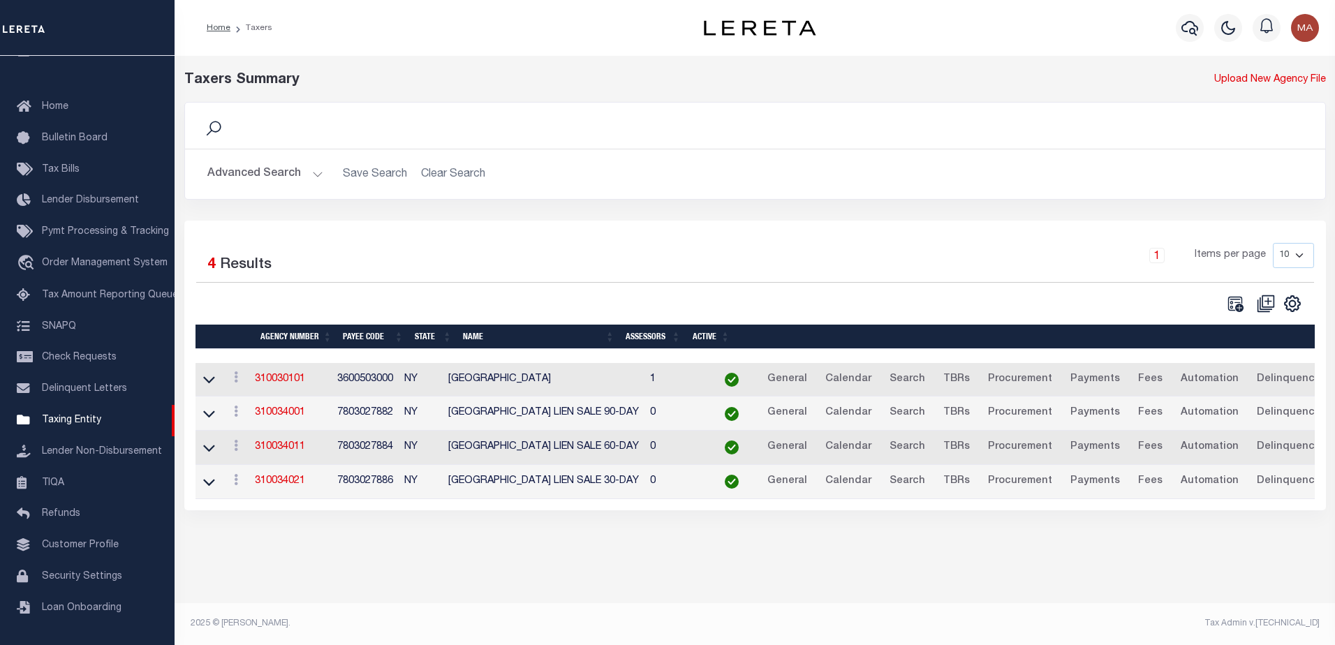
click at [244, 178] on button "Advanced Search" at bounding box center [265, 174] width 116 height 27
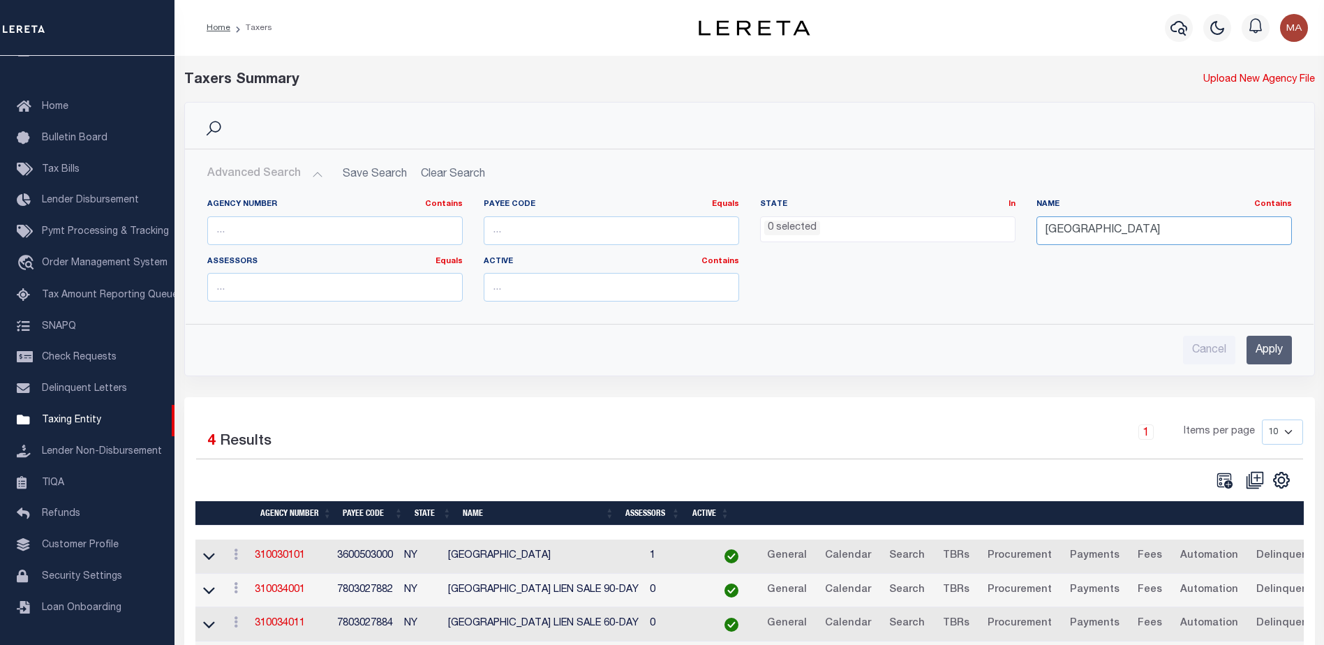
drag, startPoint x: 1075, startPoint y: 232, endPoint x: 1009, endPoint y: 232, distance: 65.6
click at [1009, 232] on div "Agency Number Contains Contains Is Payee Code Equals Equals Is Not Equal To Is …" at bounding box center [750, 256] width 1106 height 114
click at [588, 235] on input "number" at bounding box center [611, 230] width 255 height 29
paste input "421010609"
type input "421010610"
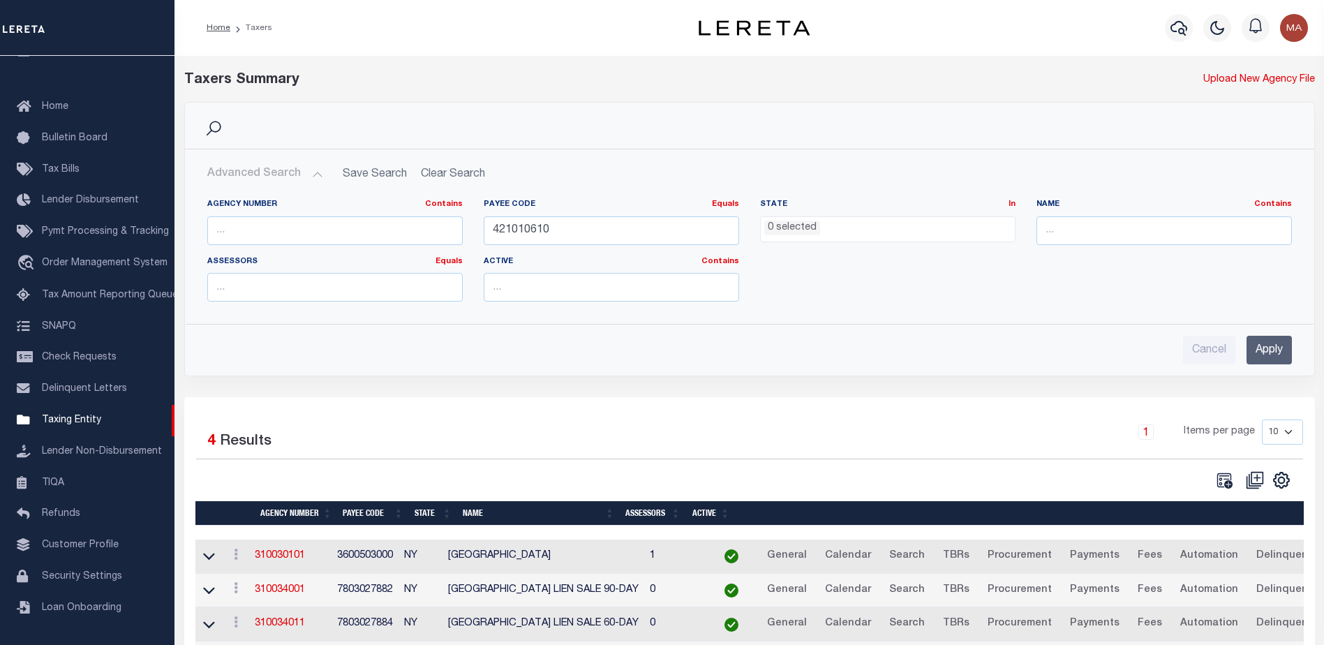
click at [1268, 351] on input "Apply" at bounding box center [1269, 350] width 45 height 29
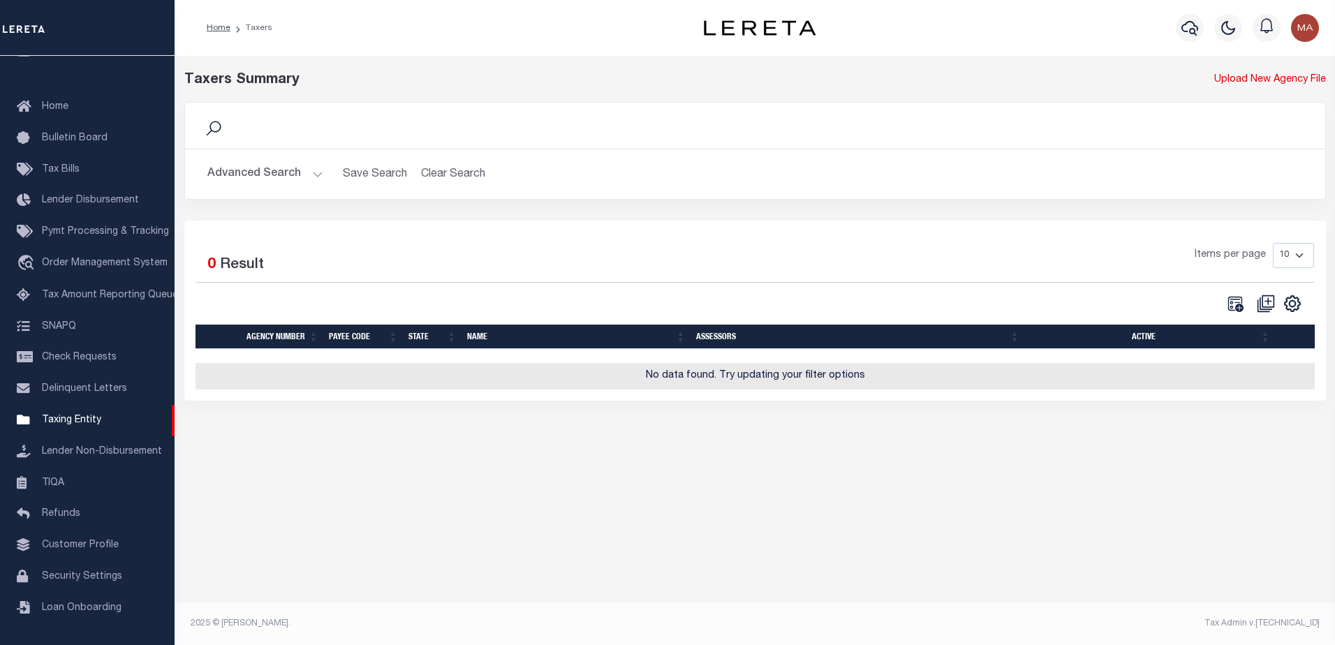
click at [244, 171] on button "Advanced Search" at bounding box center [265, 174] width 116 height 27
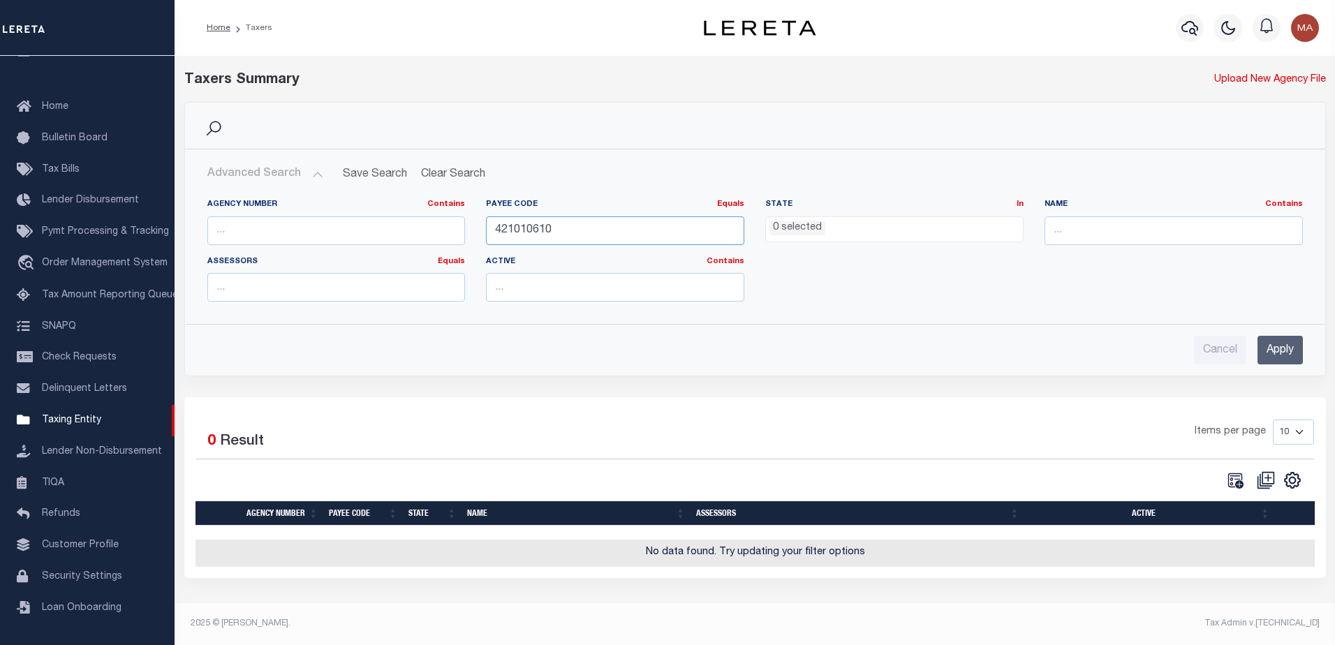
drag, startPoint x: 563, startPoint y: 235, endPoint x: 476, endPoint y: 234, distance: 87.3
click at [476, 234] on div "Payee Code Equals Equals Is Not Equal To Is Greater Than Is Less Than 421010610" at bounding box center [614, 227] width 279 height 57
click at [276, 223] on input "text" at bounding box center [336, 230] width 258 height 29
paste input "421010610"
type input "421010610"
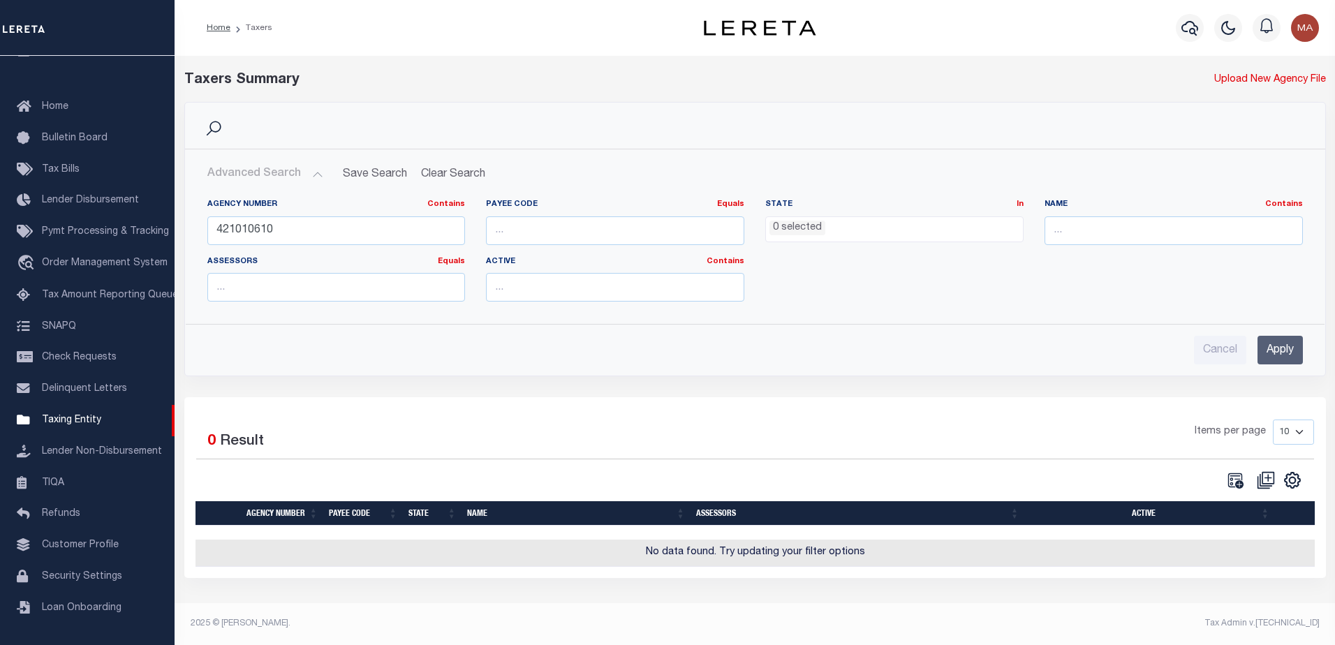
drag, startPoint x: 1281, startPoint y: 350, endPoint x: 1268, endPoint y: 351, distance: 12.6
click at [1281, 350] on input "Apply" at bounding box center [1279, 350] width 45 height 29
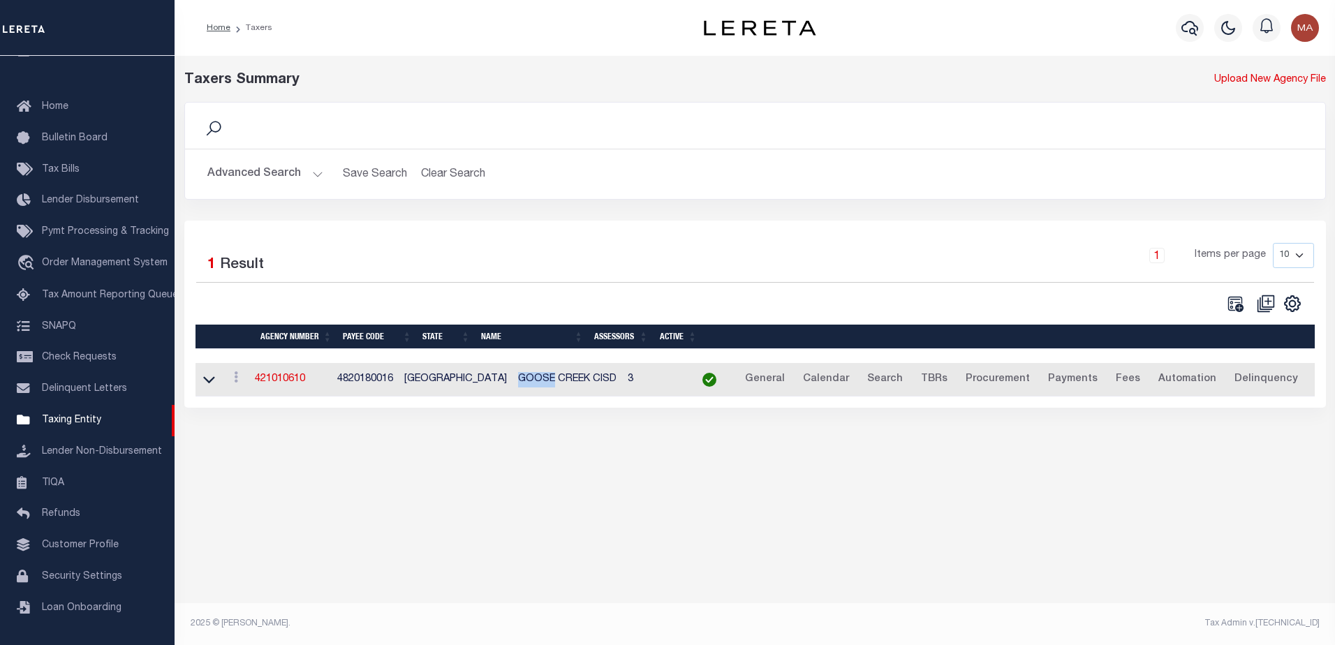
drag, startPoint x: 481, startPoint y: 383, endPoint x: 516, endPoint y: 383, distance: 34.9
click at [516, 383] on td "GOOSE CREEK CISD" at bounding box center [567, 380] width 110 height 34
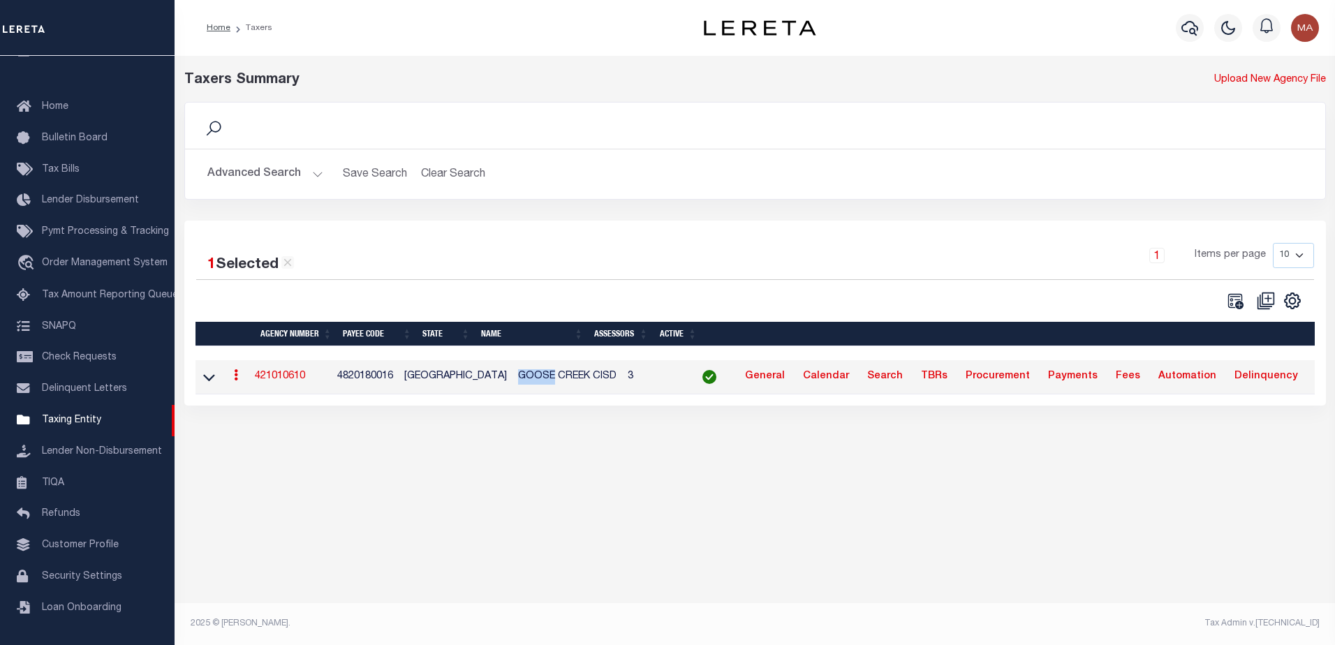
copy td "GOOSE"
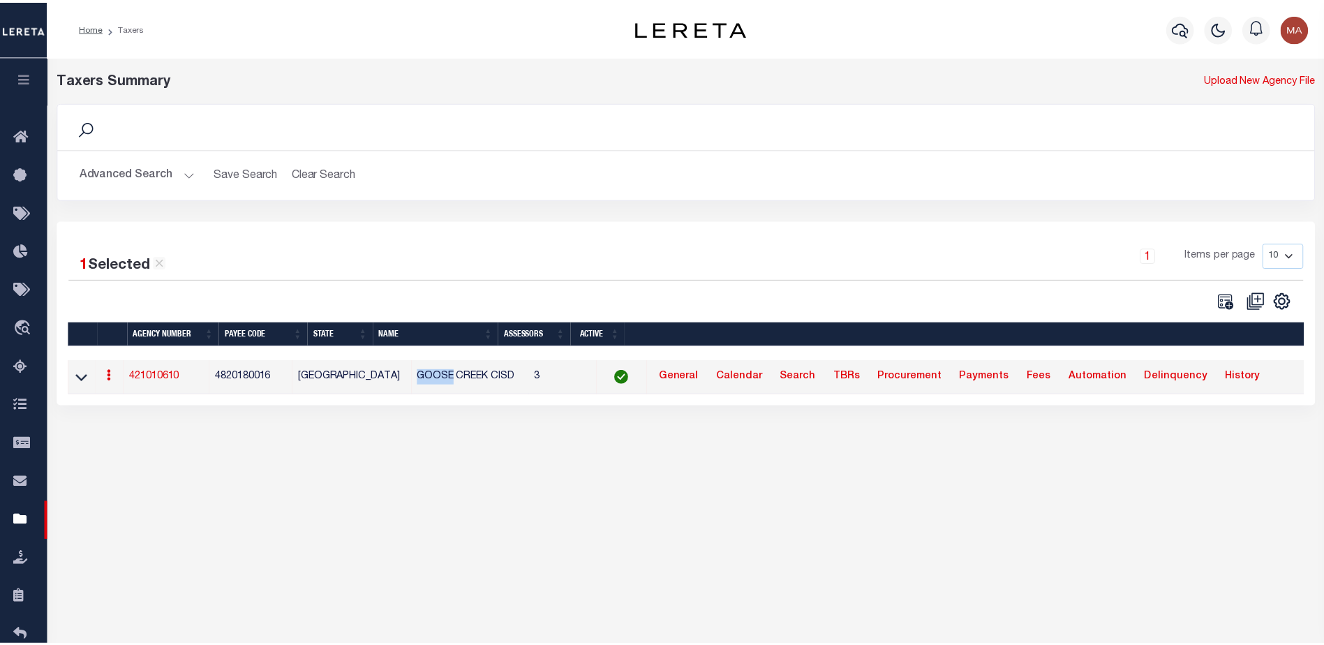
scroll to position [0, 0]
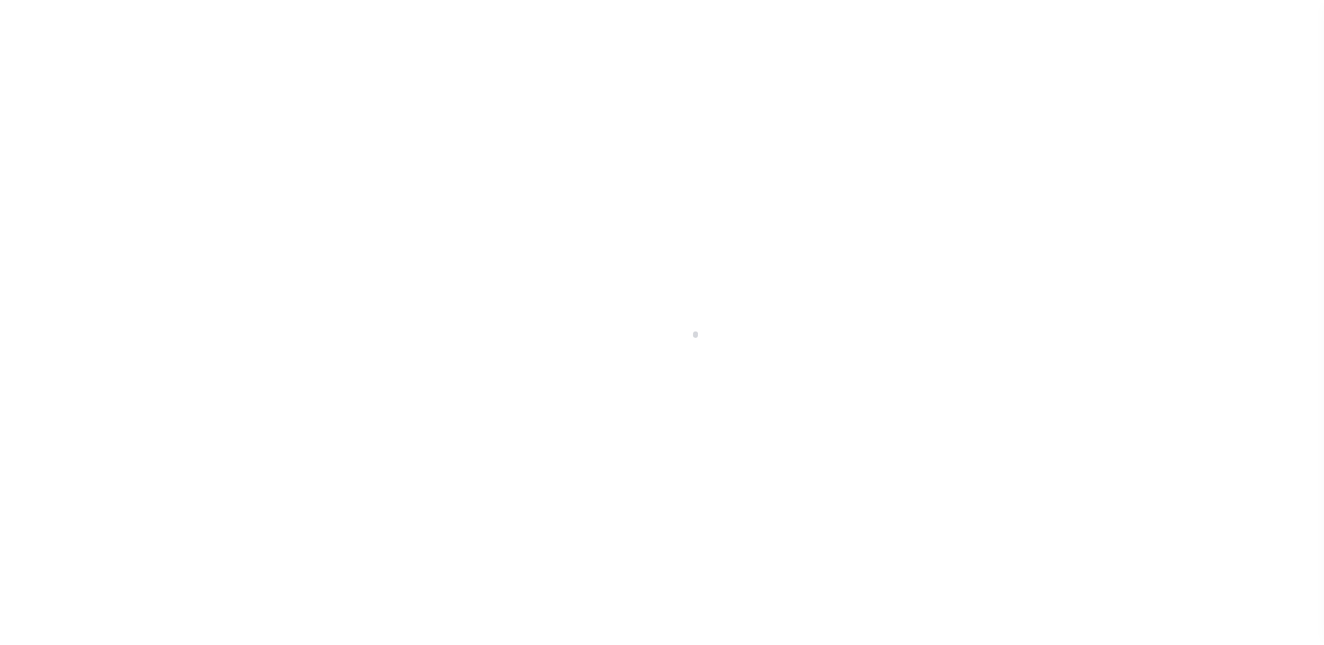
scroll to position [35, 0]
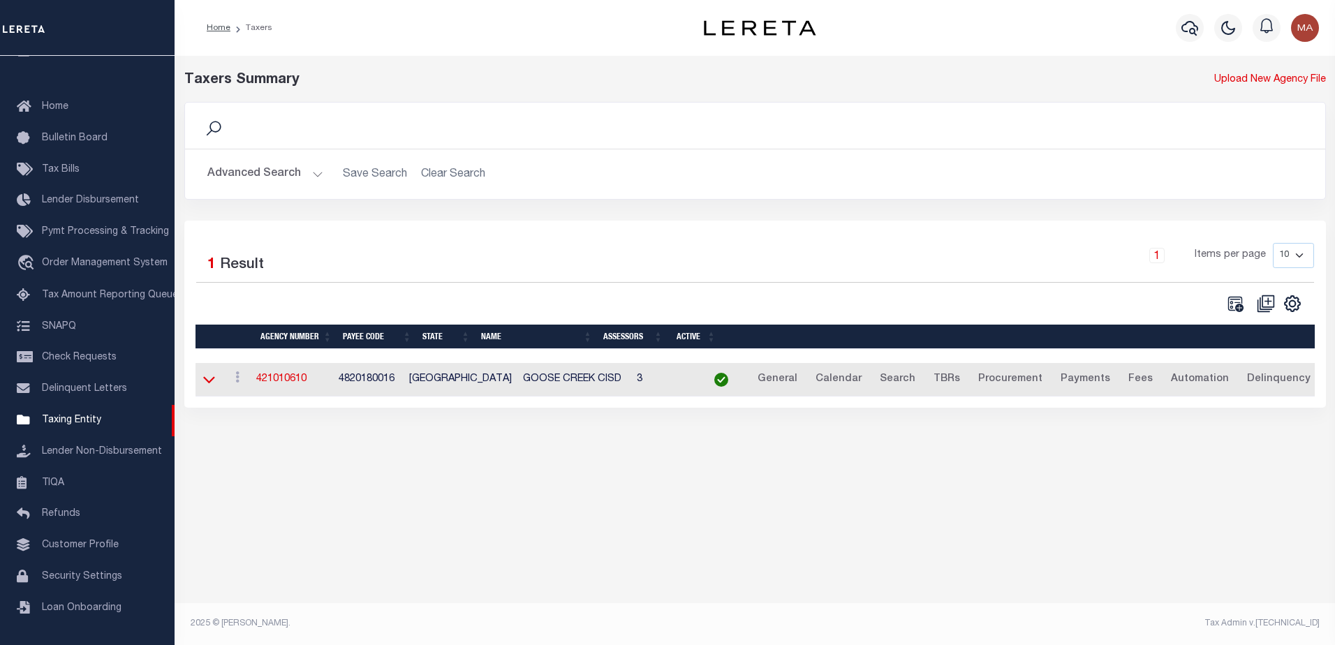
click at [210, 379] on icon at bounding box center [209, 379] width 12 height 15
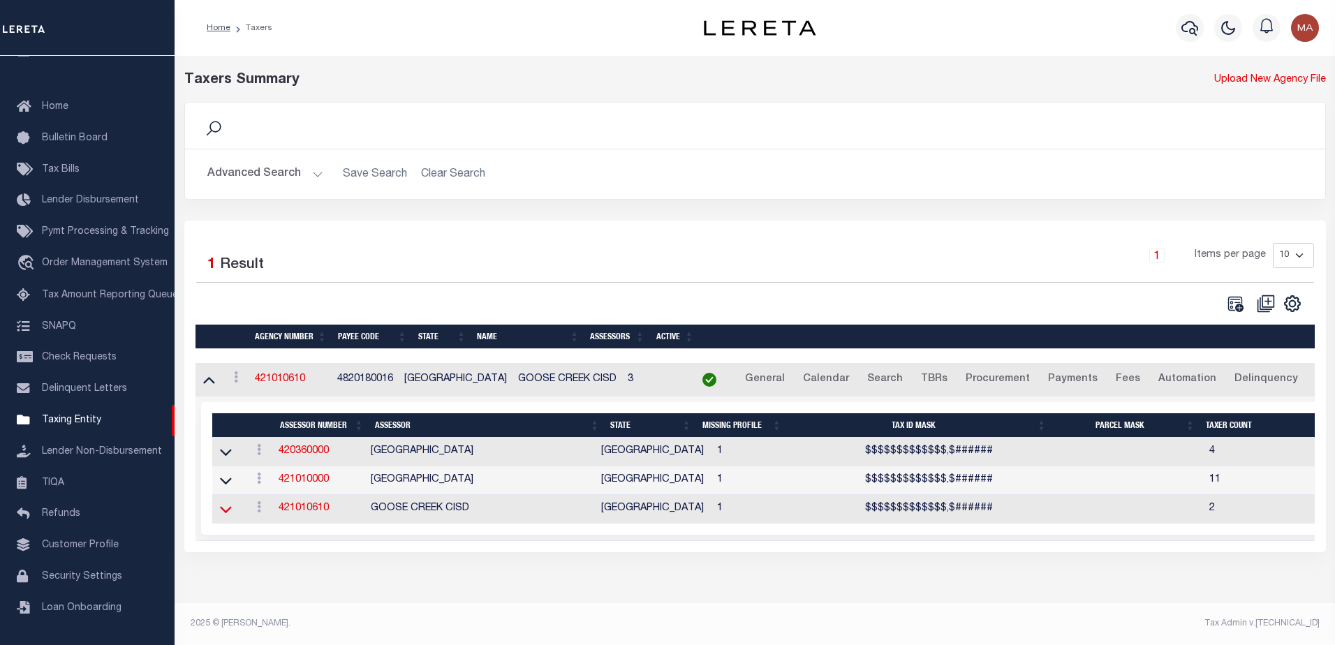
click at [228, 514] on icon at bounding box center [226, 509] width 12 height 15
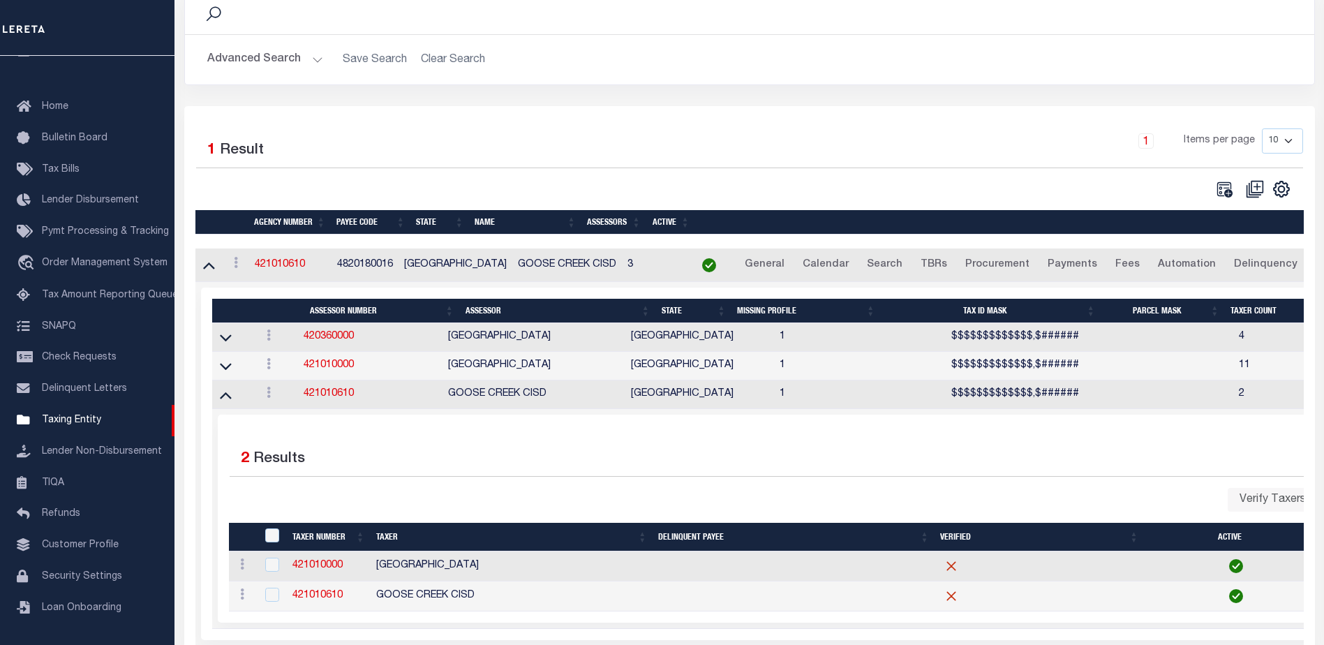
scroll to position [140, 0]
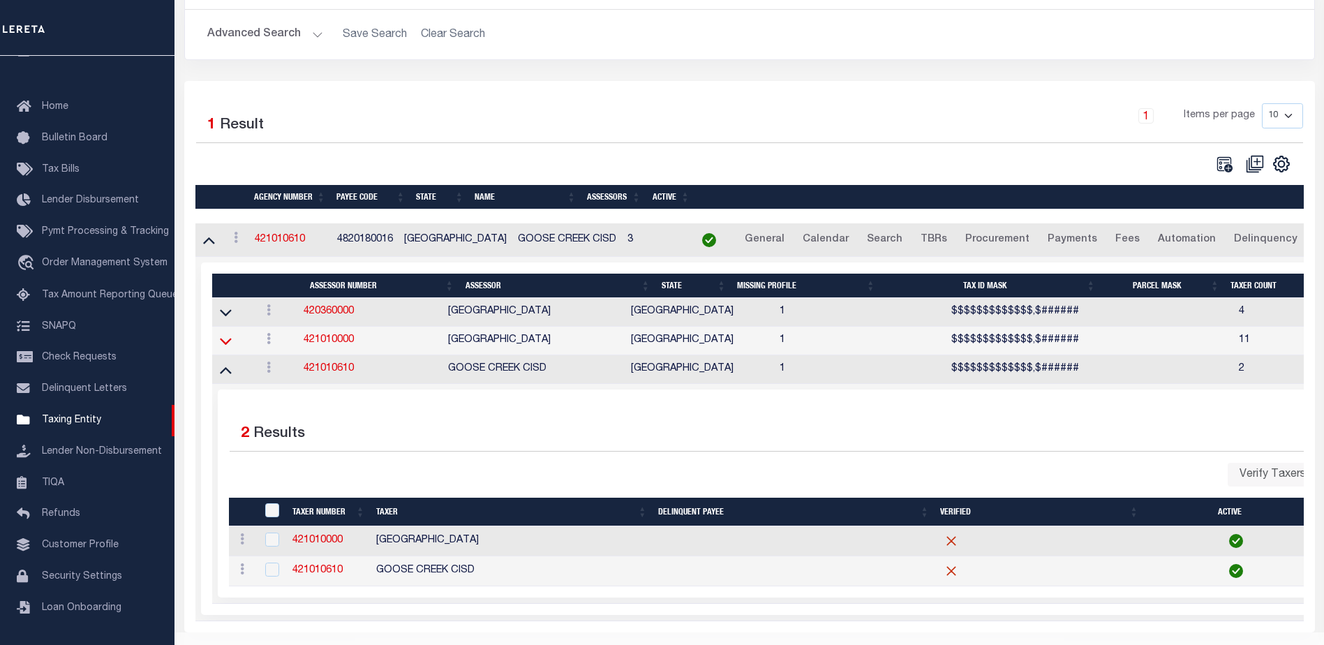
click at [230, 347] on icon at bounding box center [226, 341] width 12 height 15
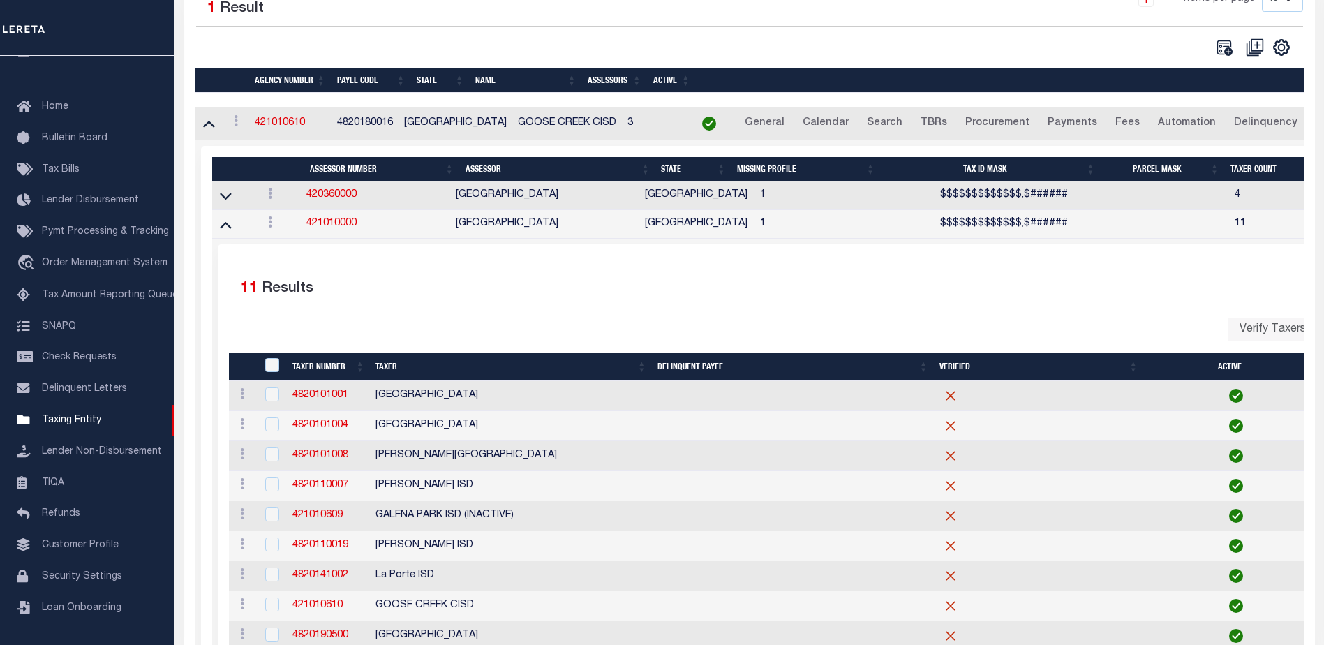
scroll to position [279, 0]
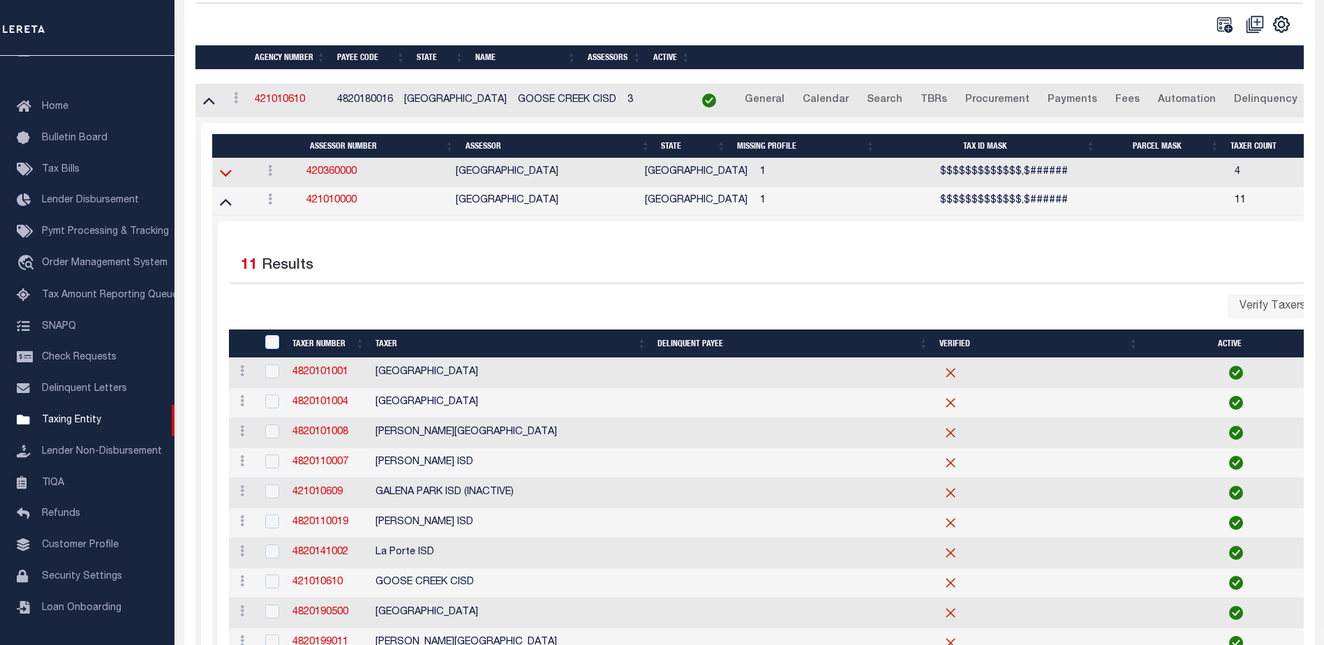
click at [228, 176] on icon at bounding box center [226, 172] width 12 height 15
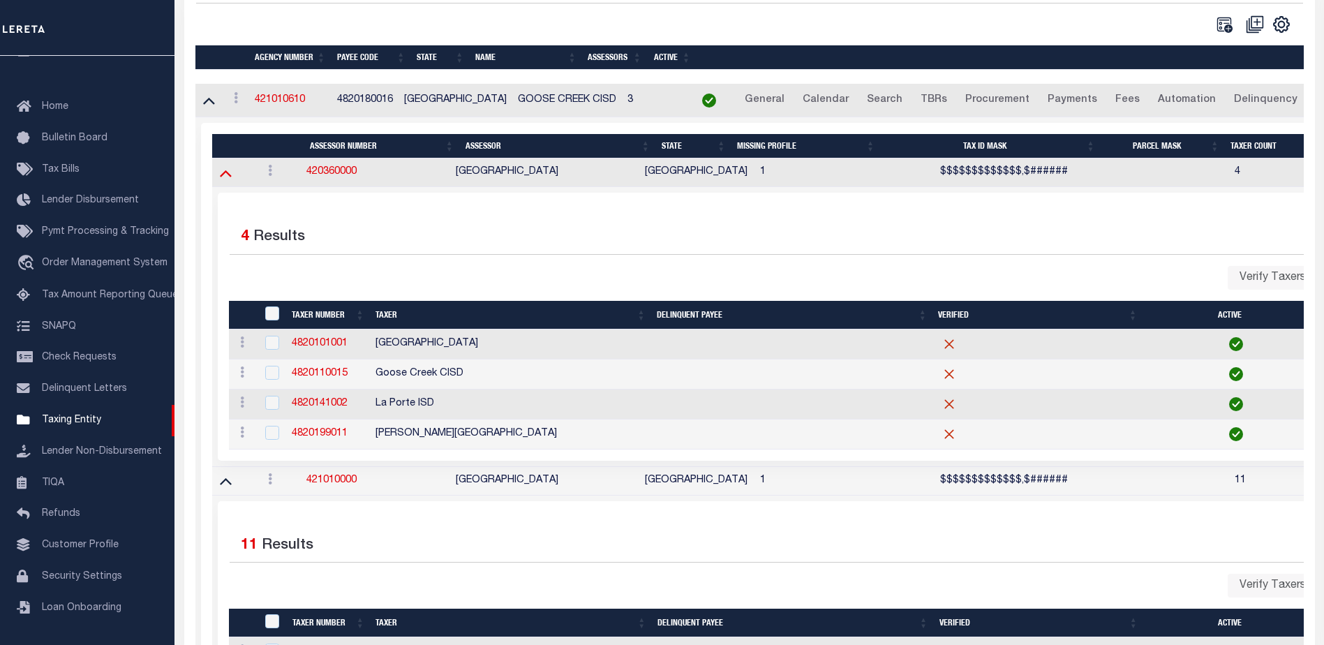
click at [226, 175] on icon at bounding box center [226, 173] width 12 height 7
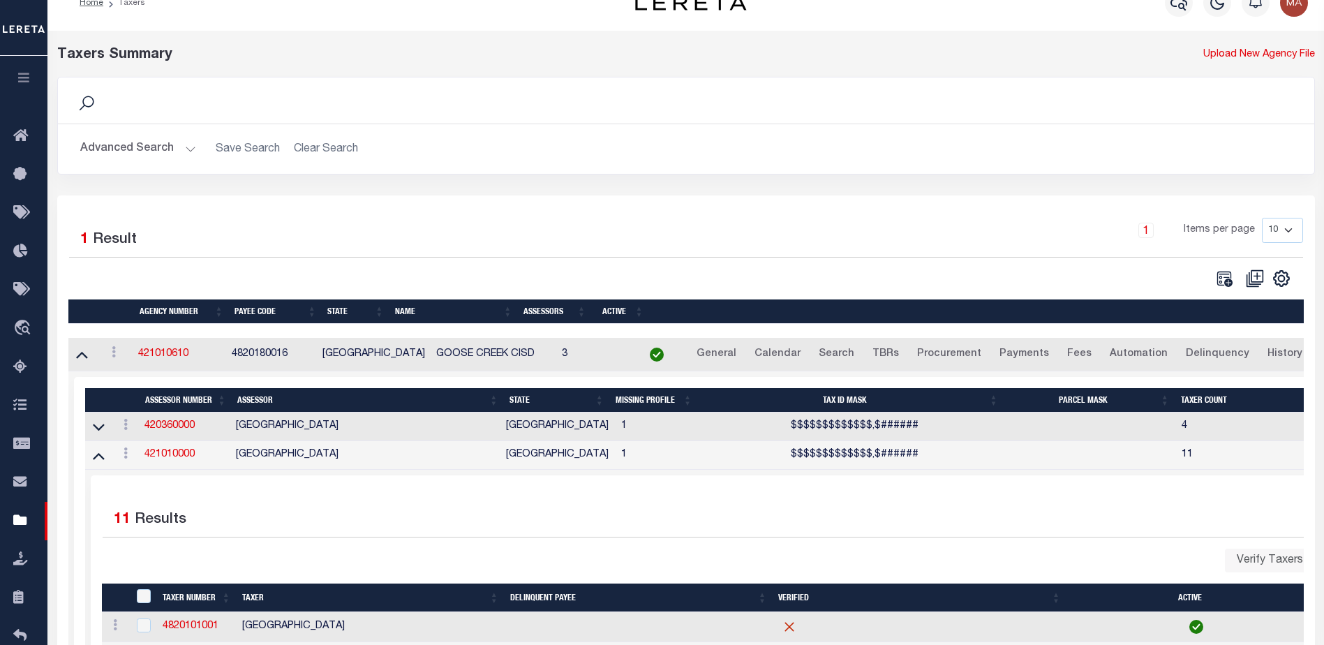
scroll to position [0, 0]
